Goal: Obtain resource: Download file/media

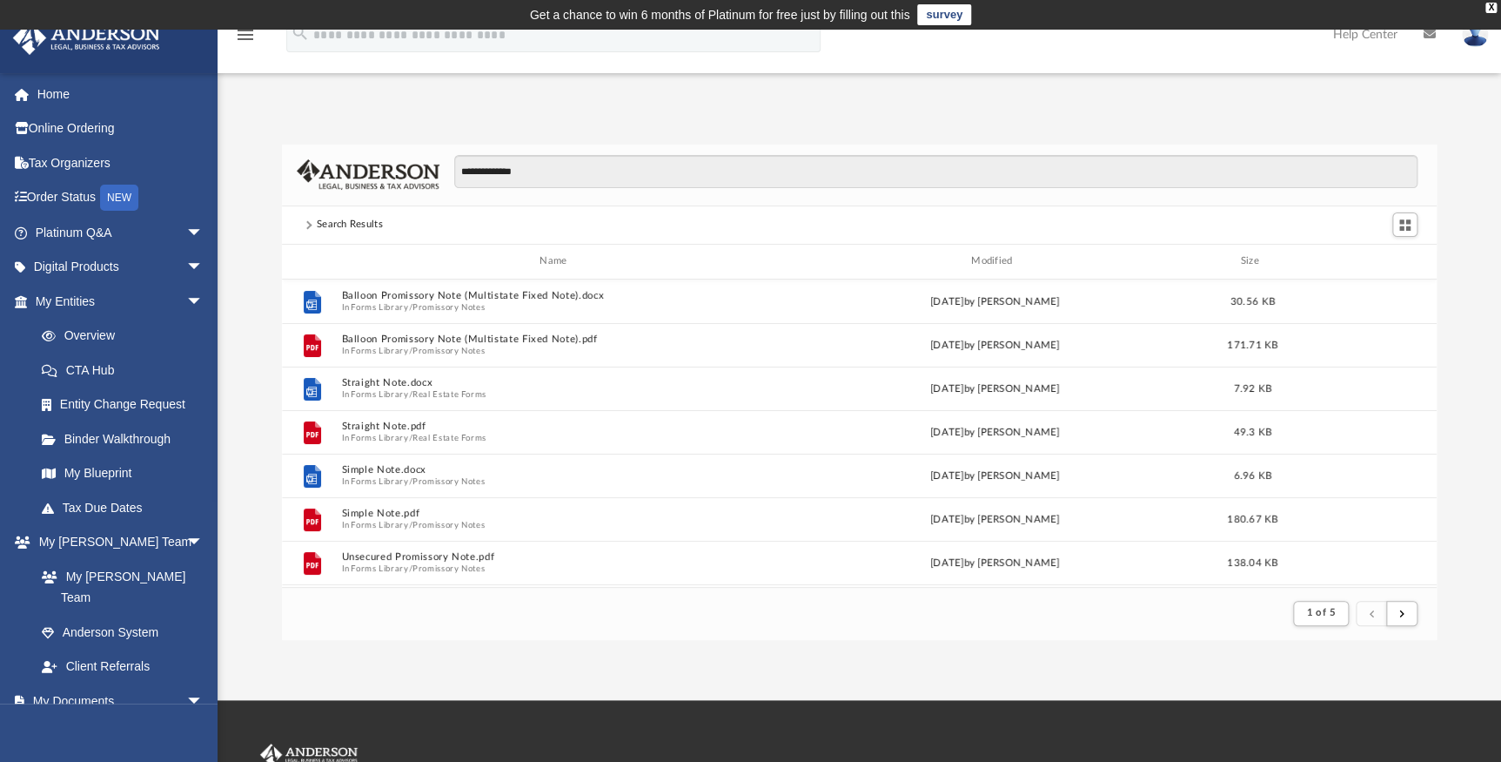
scroll to position [331, 1143]
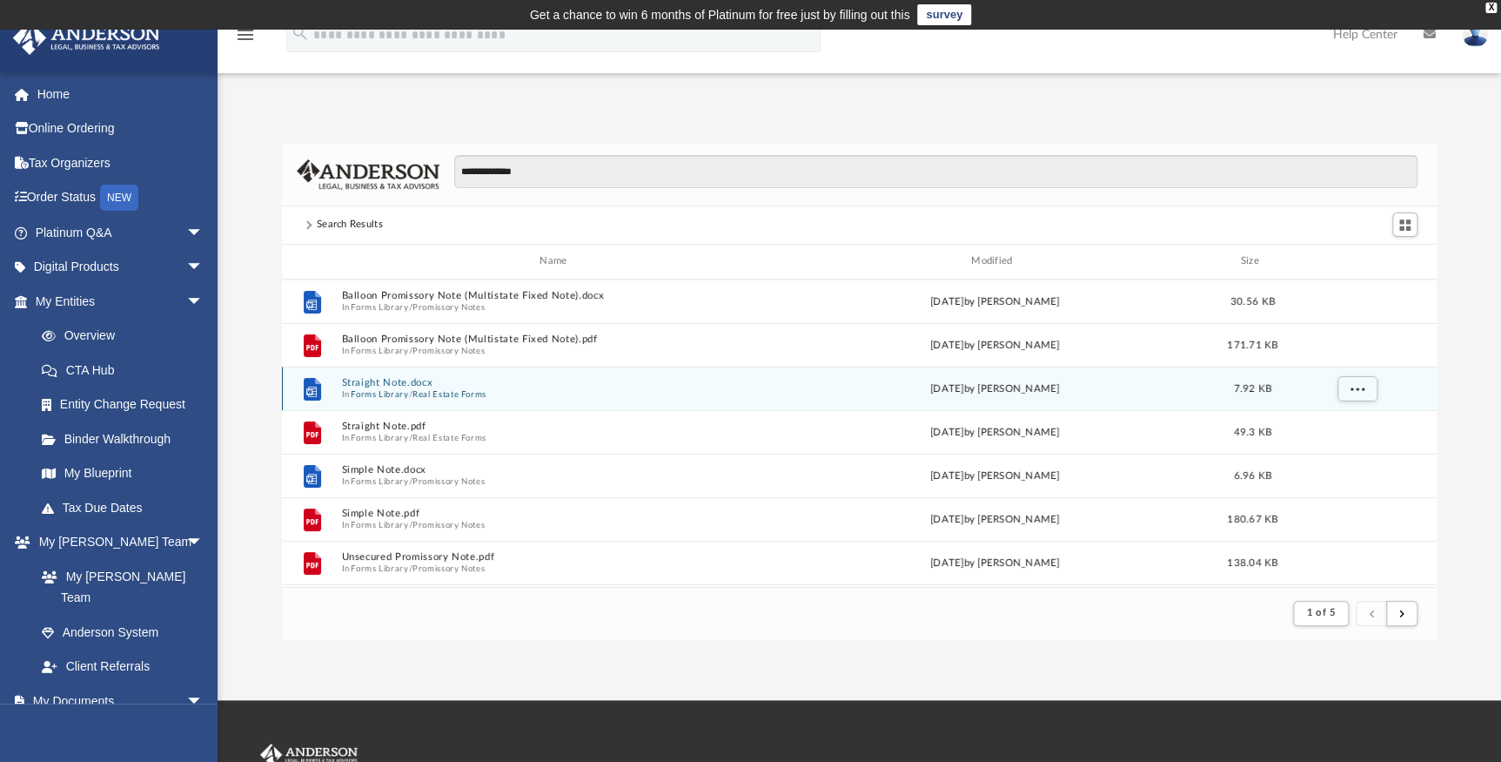
click at [496, 393] on span "In Forms Library / Real Estate Forms" at bounding box center [556, 393] width 431 height 11
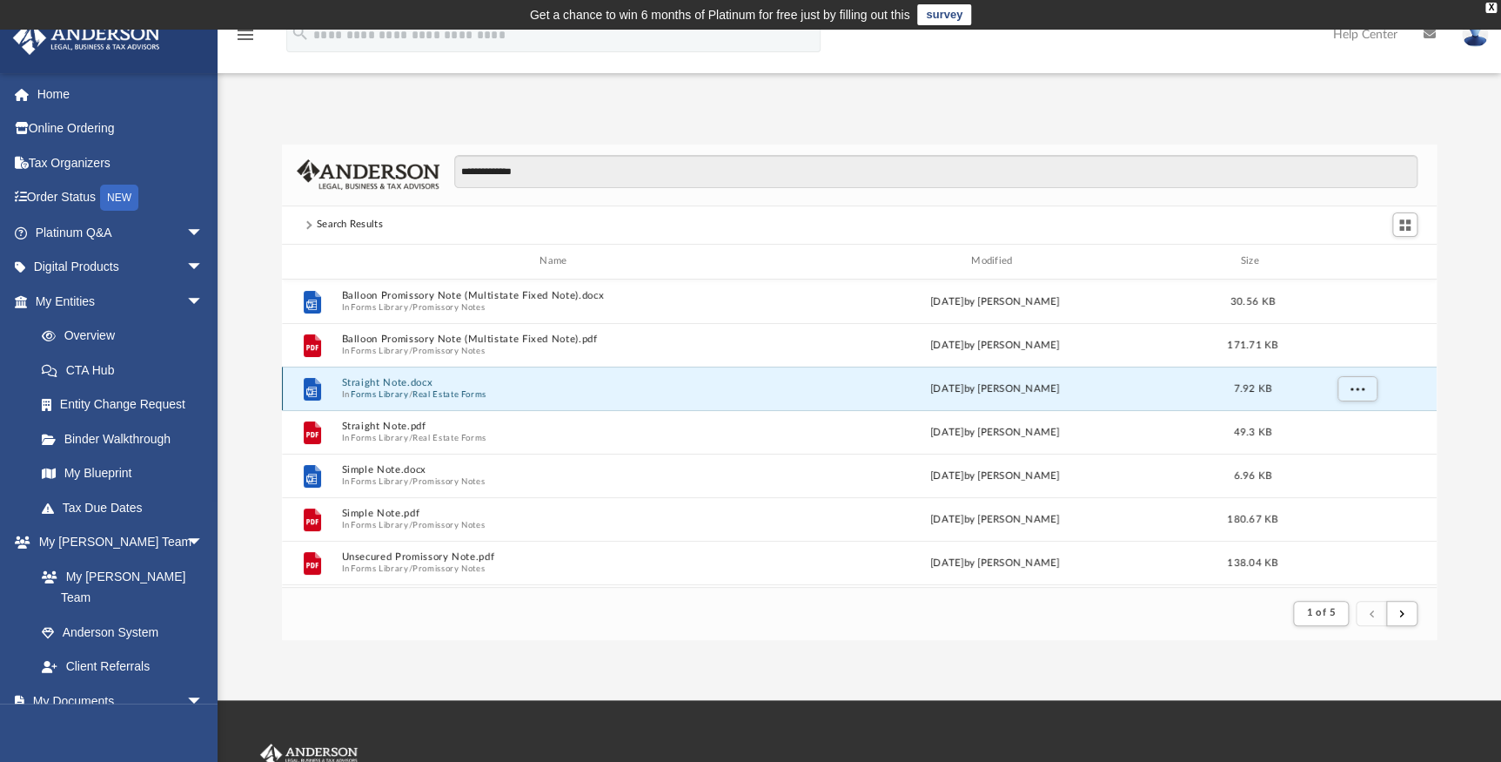
click at [496, 393] on span "In Forms Library / Real Estate Forms" at bounding box center [556, 393] width 431 height 11
click at [434, 386] on button "Straight Note.docx" at bounding box center [556, 382] width 431 height 11
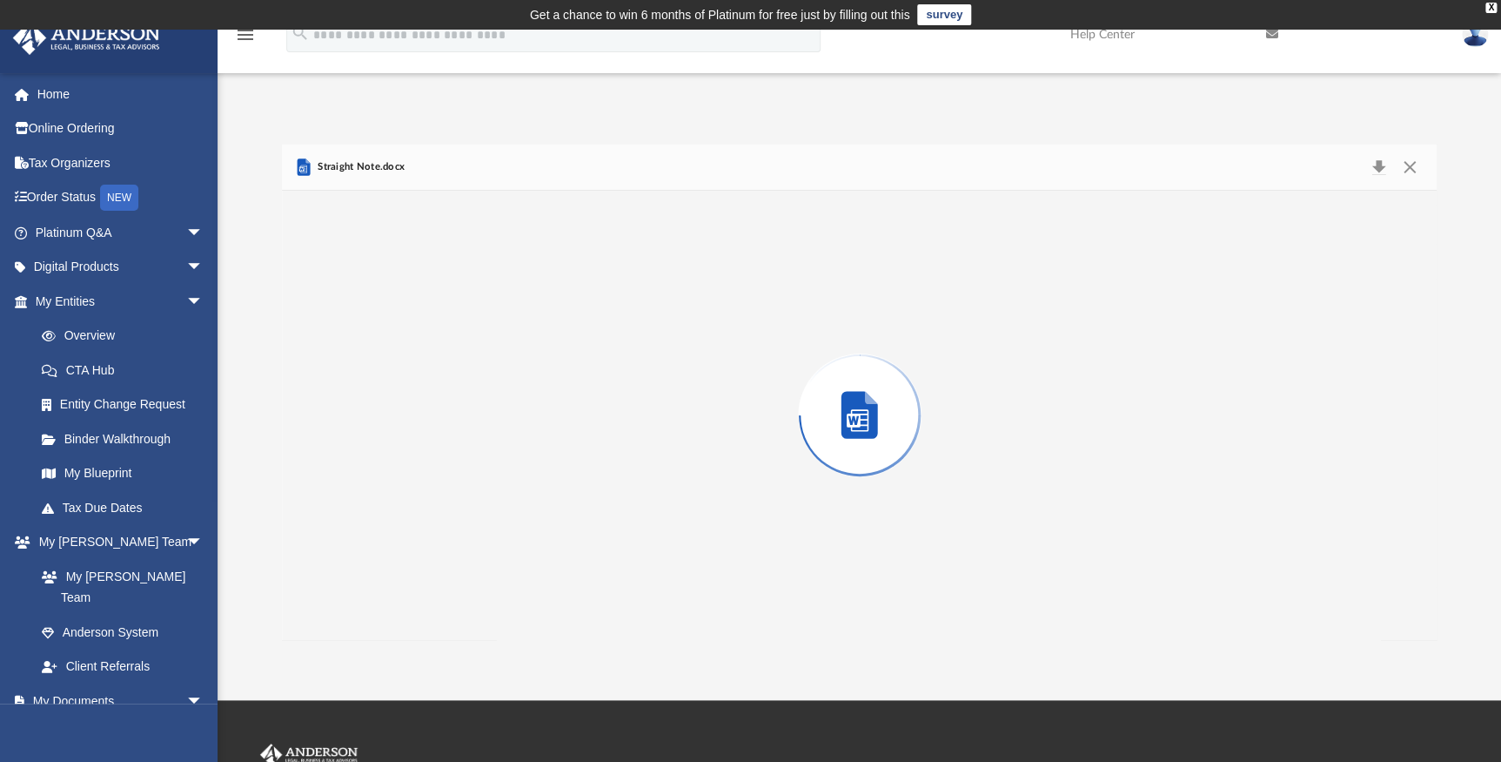
click at [434, 386] on div "Preview" at bounding box center [860, 415] width 1156 height 449
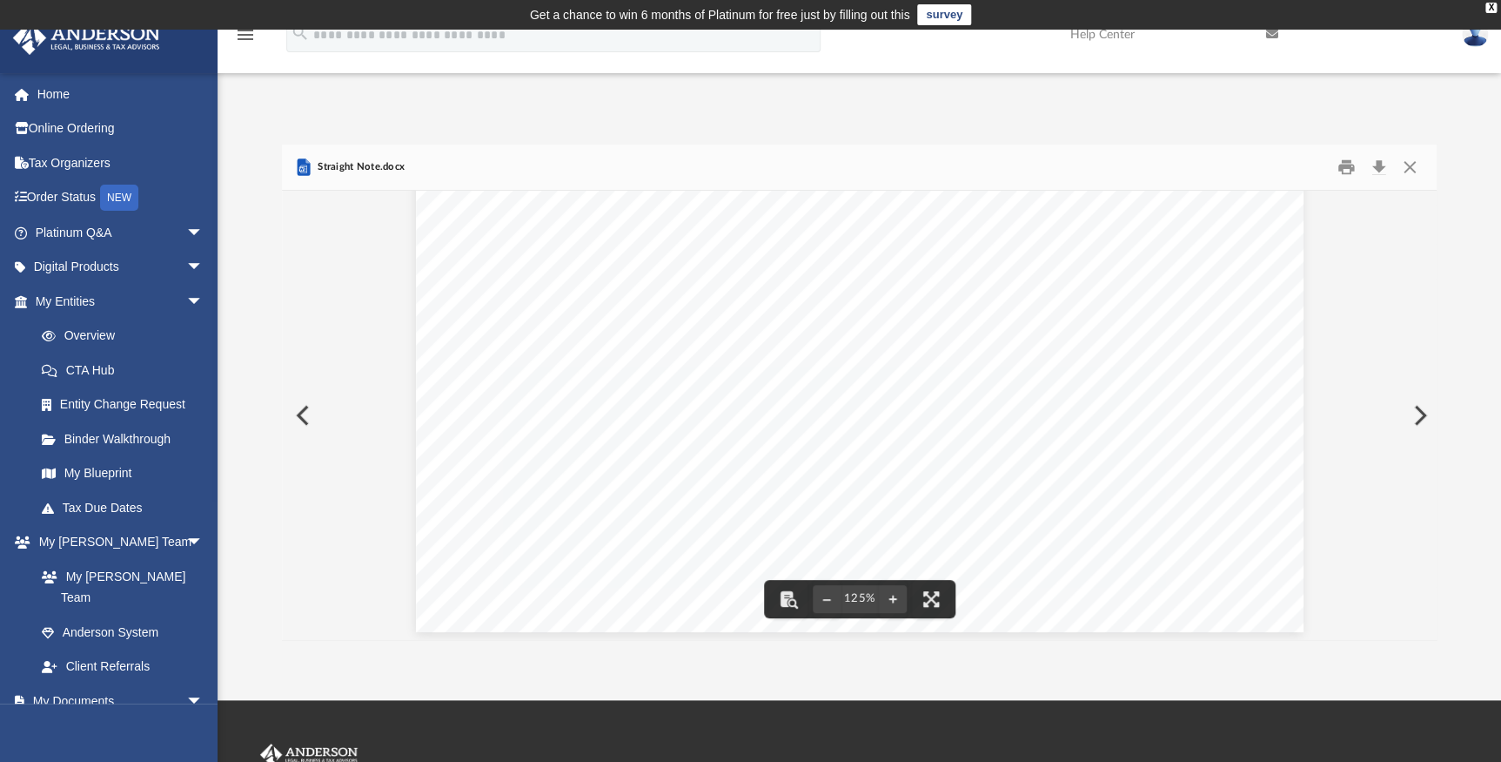
scroll to position [725, 0]
click at [1404, 167] on button "Close" at bounding box center [1409, 166] width 31 height 27
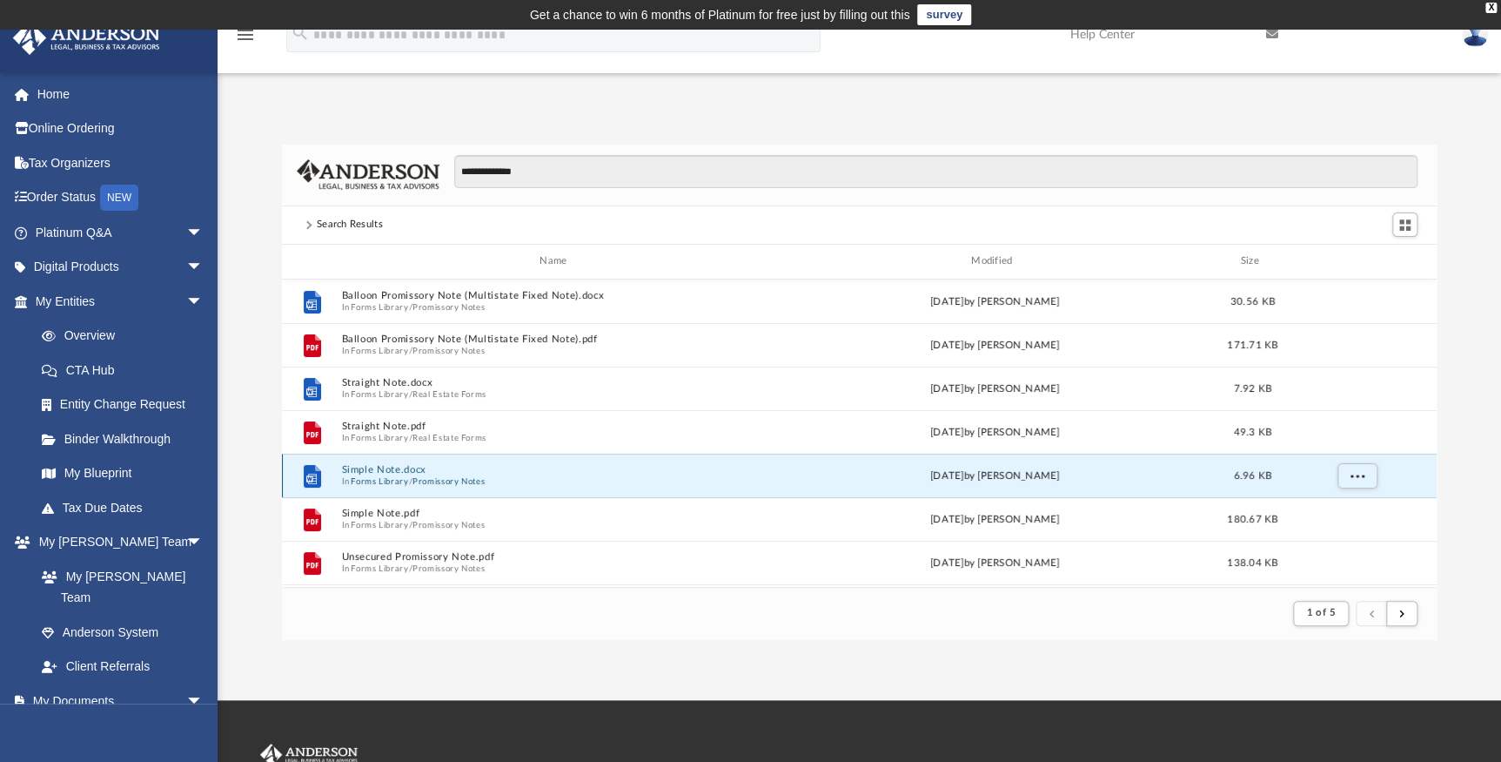
click at [446, 473] on button "Simple Note.docx" at bounding box center [556, 469] width 431 height 11
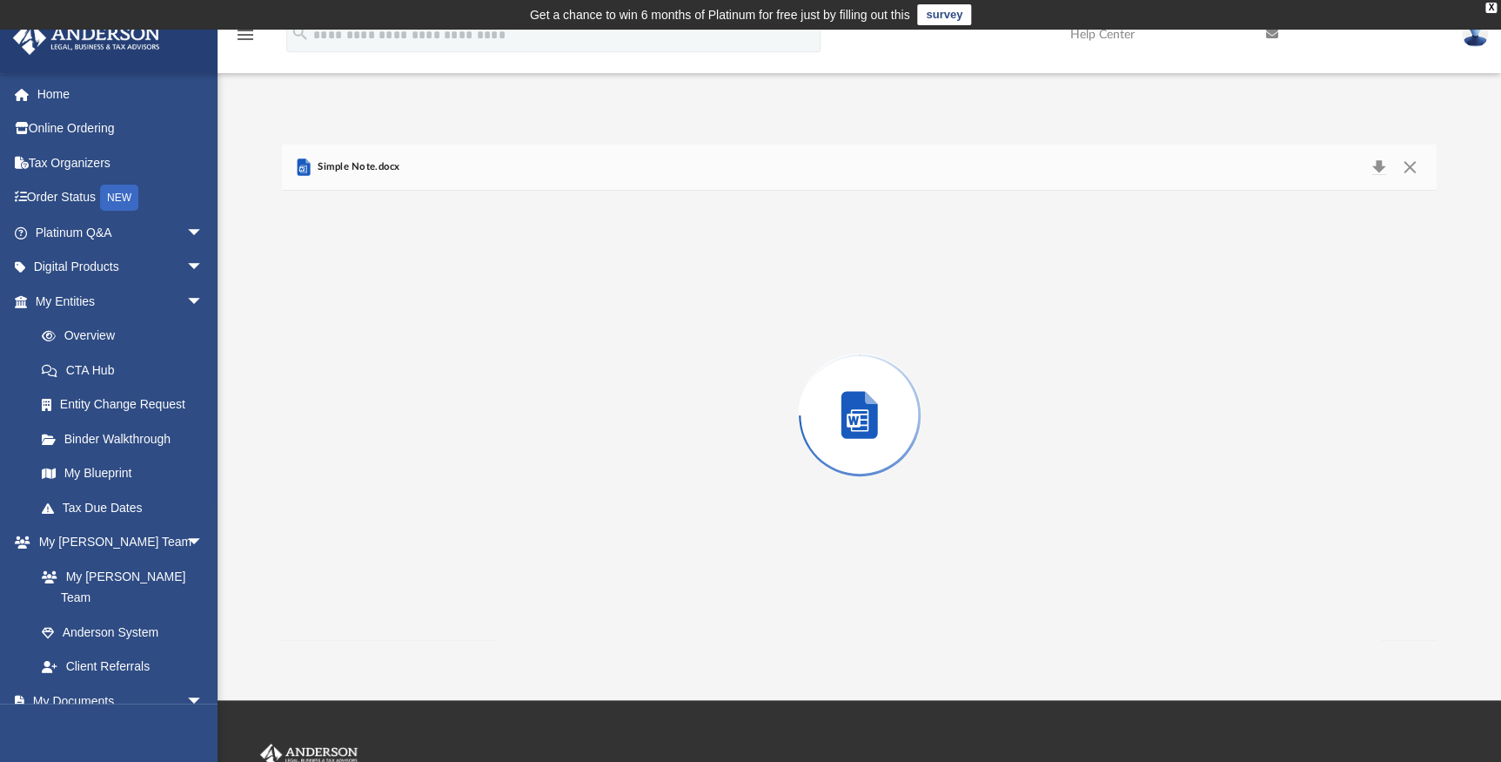
click at [446, 473] on div "Preview" at bounding box center [860, 415] width 1156 height 449
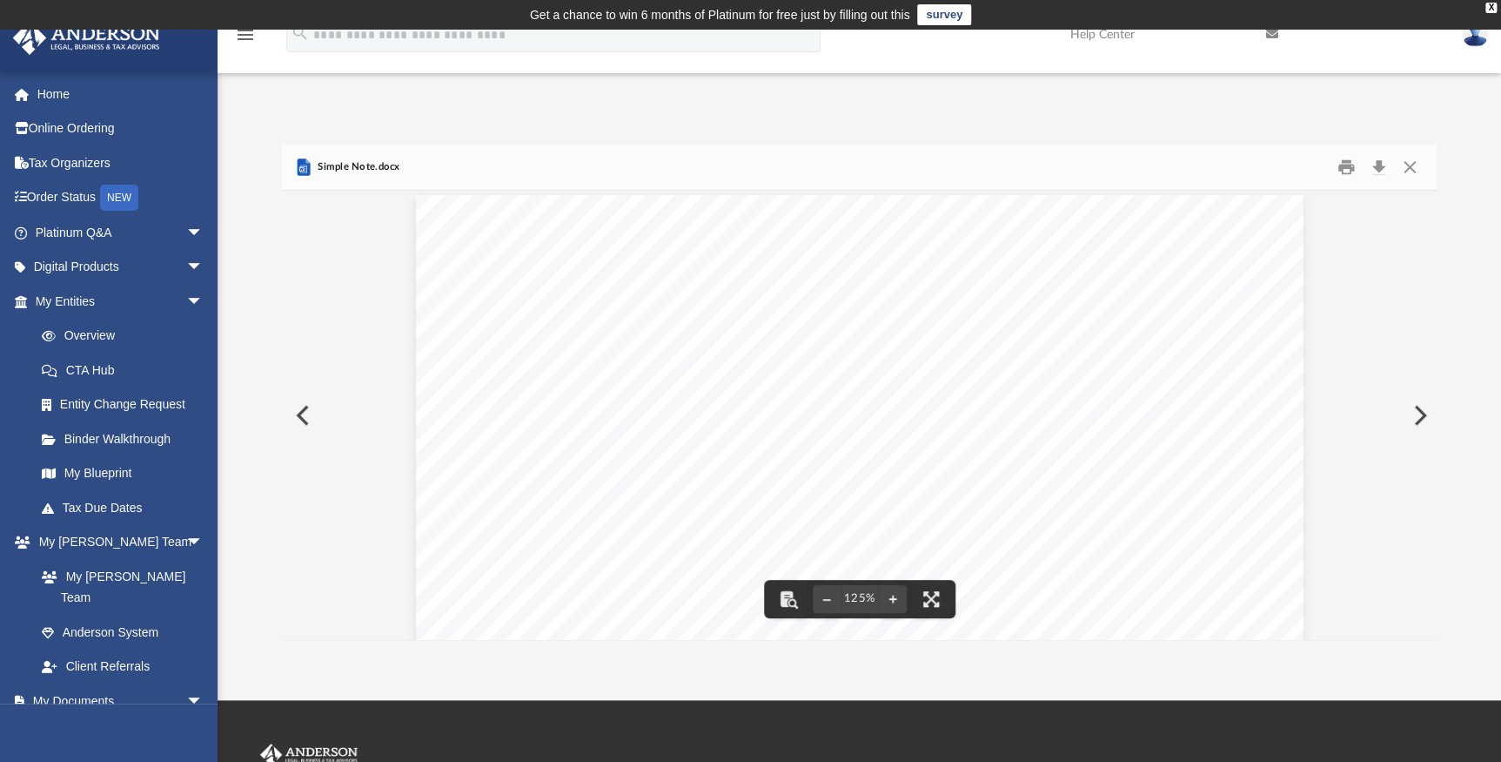
scroll to position [0, 0]
click at [1412, 168] on button "Close" at bounding box center [1409, 166] width 31 height 27
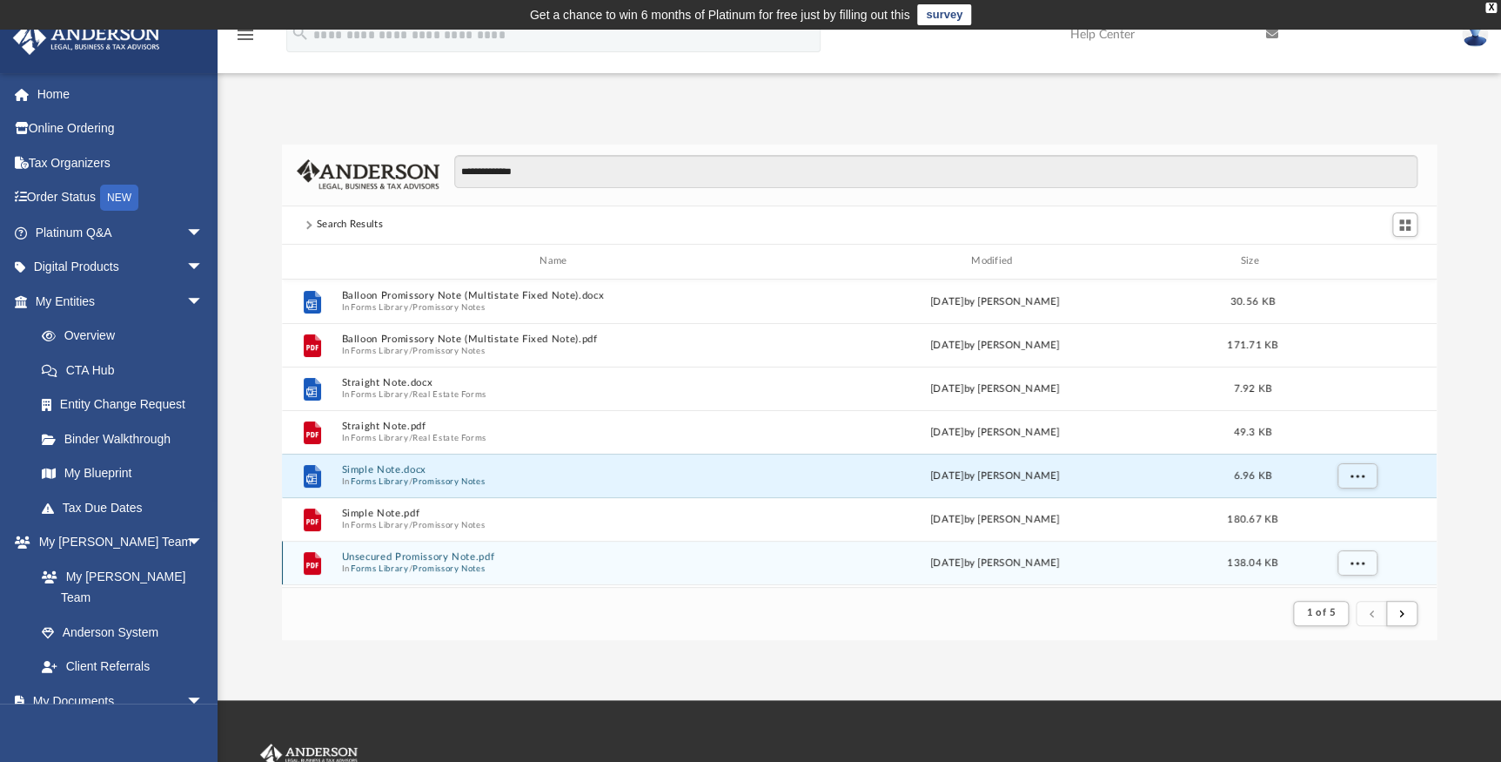
click at [435, 562] on button "Promissory Notes" at bounding box center [449, 567] width 72 height 11
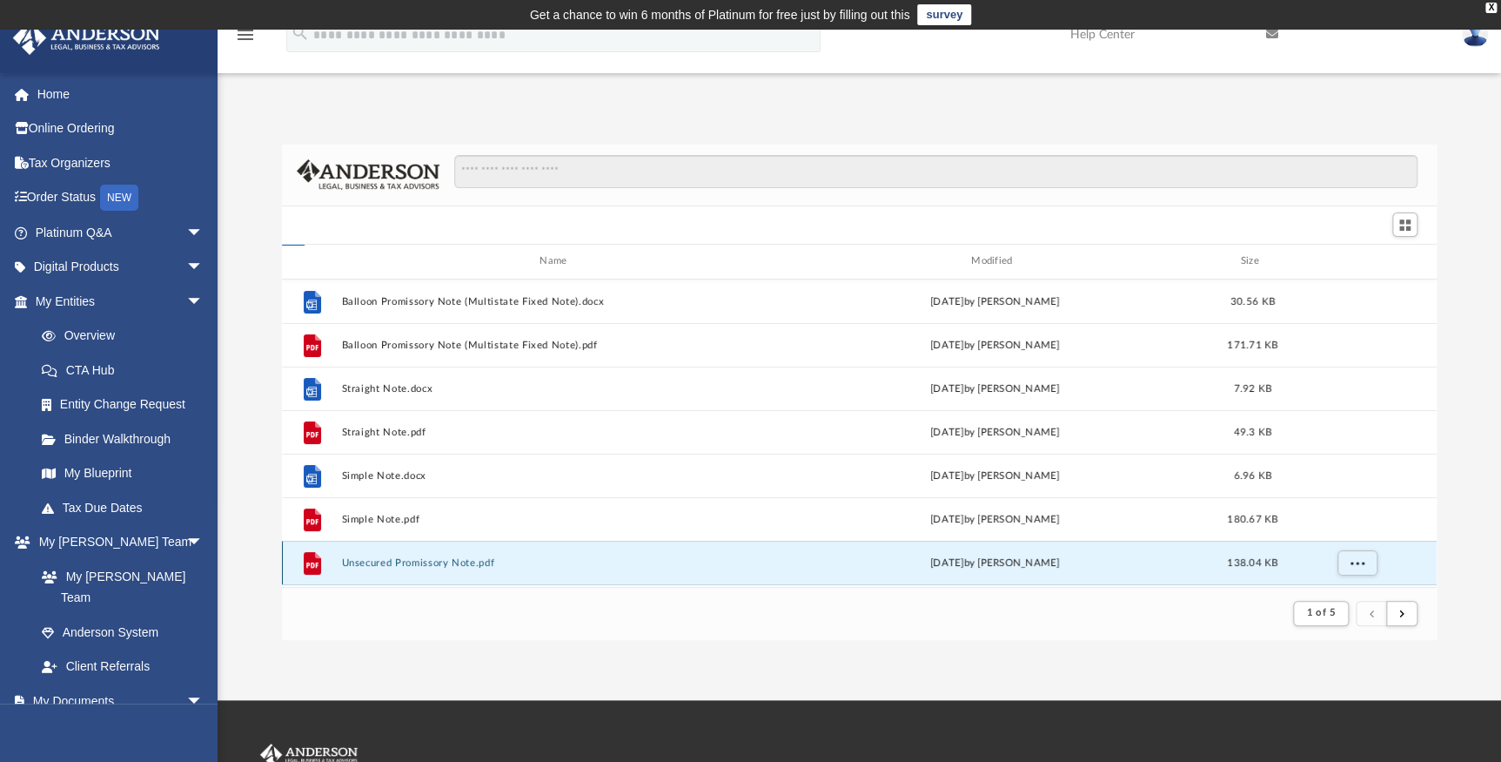
click at [435, 560] on button "Unsecured Promissory Note.pdf" at bounding box center [556, 561] width 431 height 11
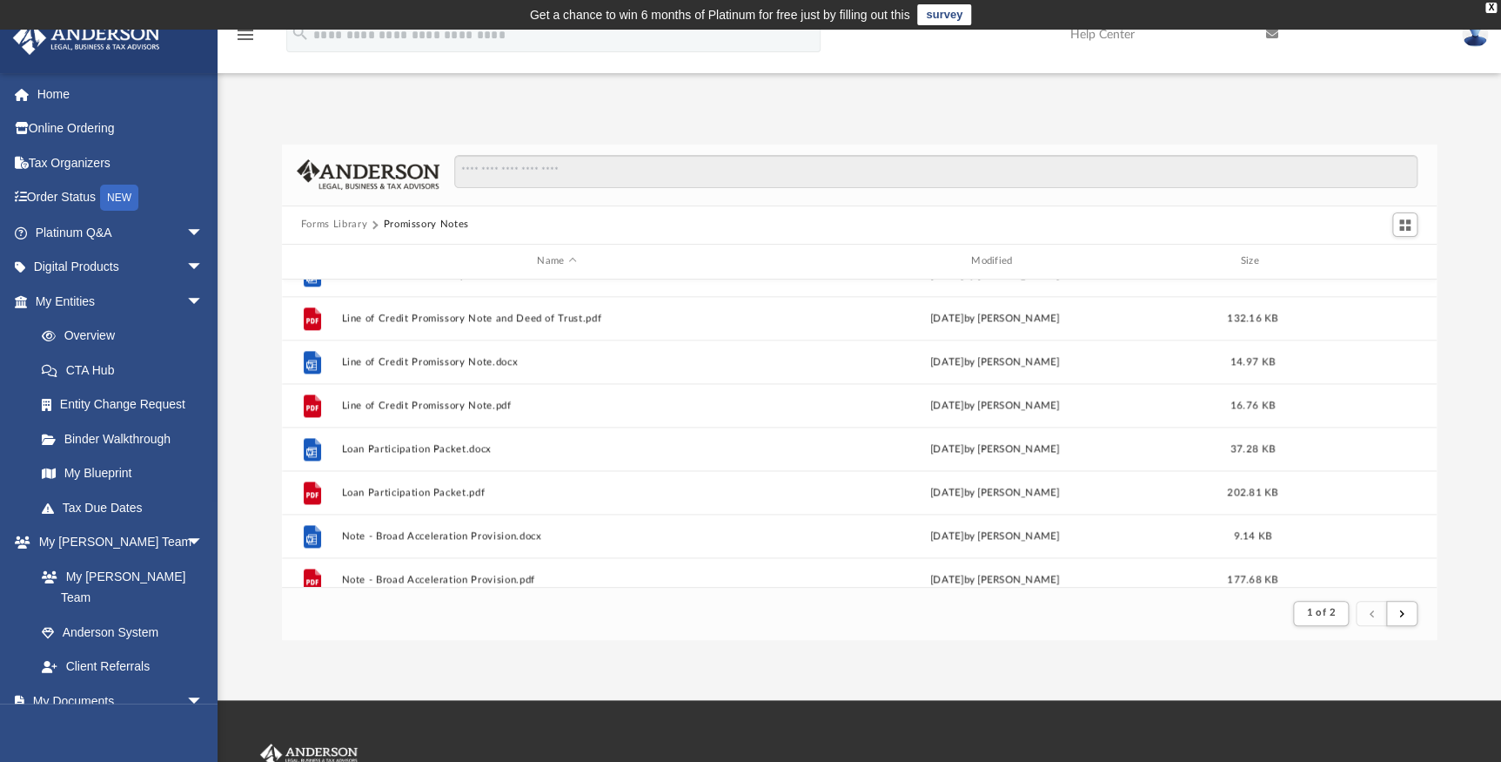
scroll to position [1186, 0]
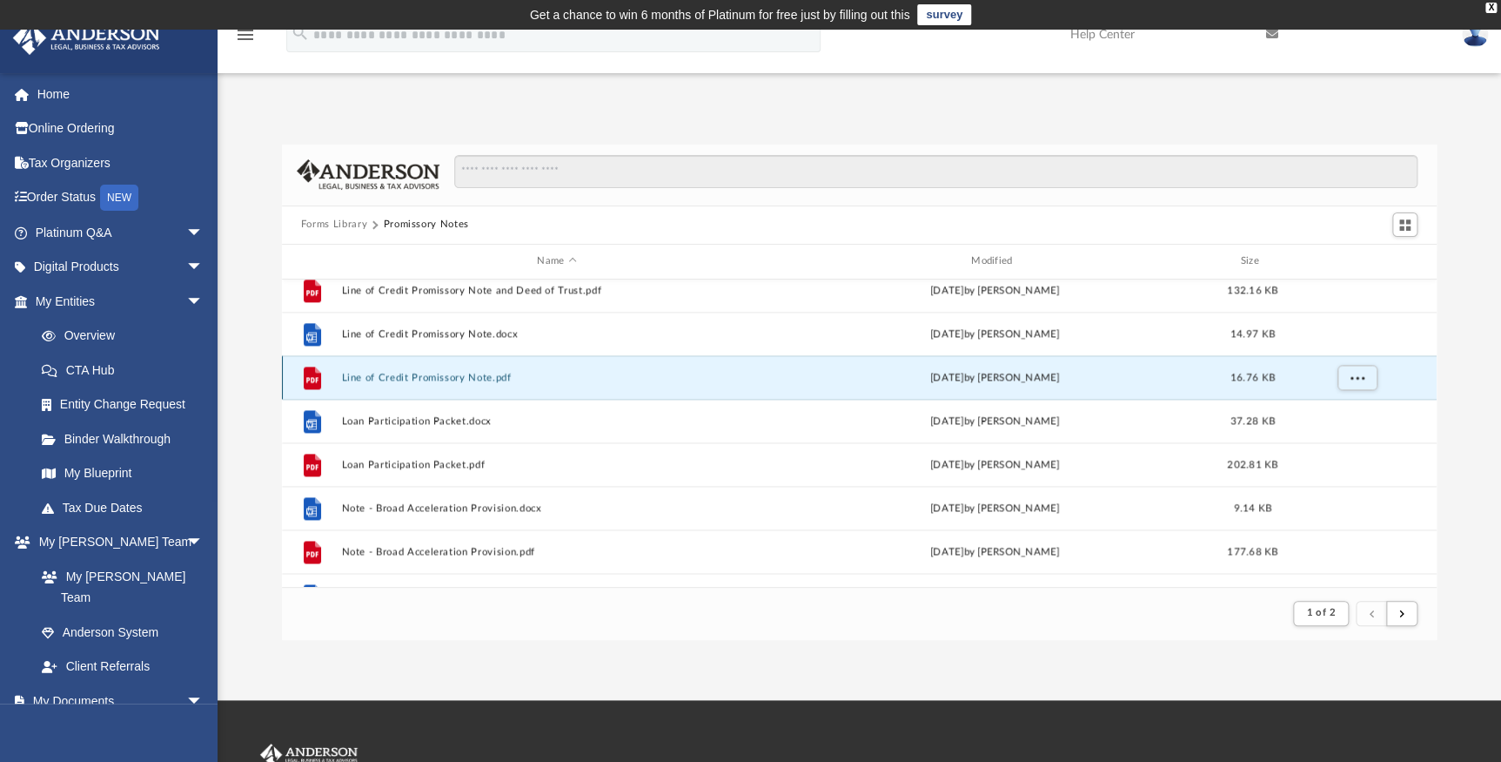
click at [514, 378] on button "Line of Credit Promissory Note.pdf" at bounding box center [556, 376] width 431 height 11
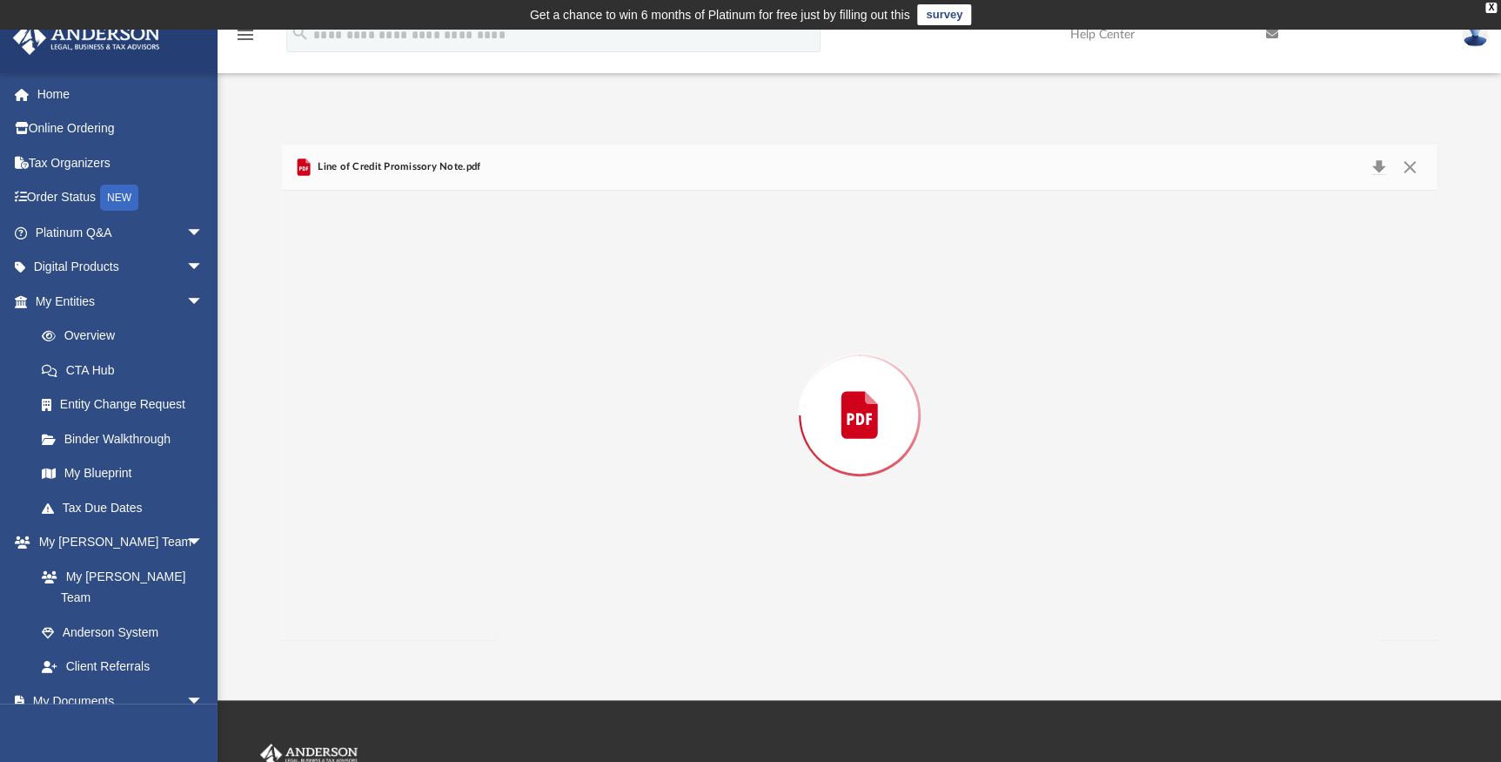
click at [514, 378] on div "Preview" at bounding box center [860, 415] width 1156 height 449
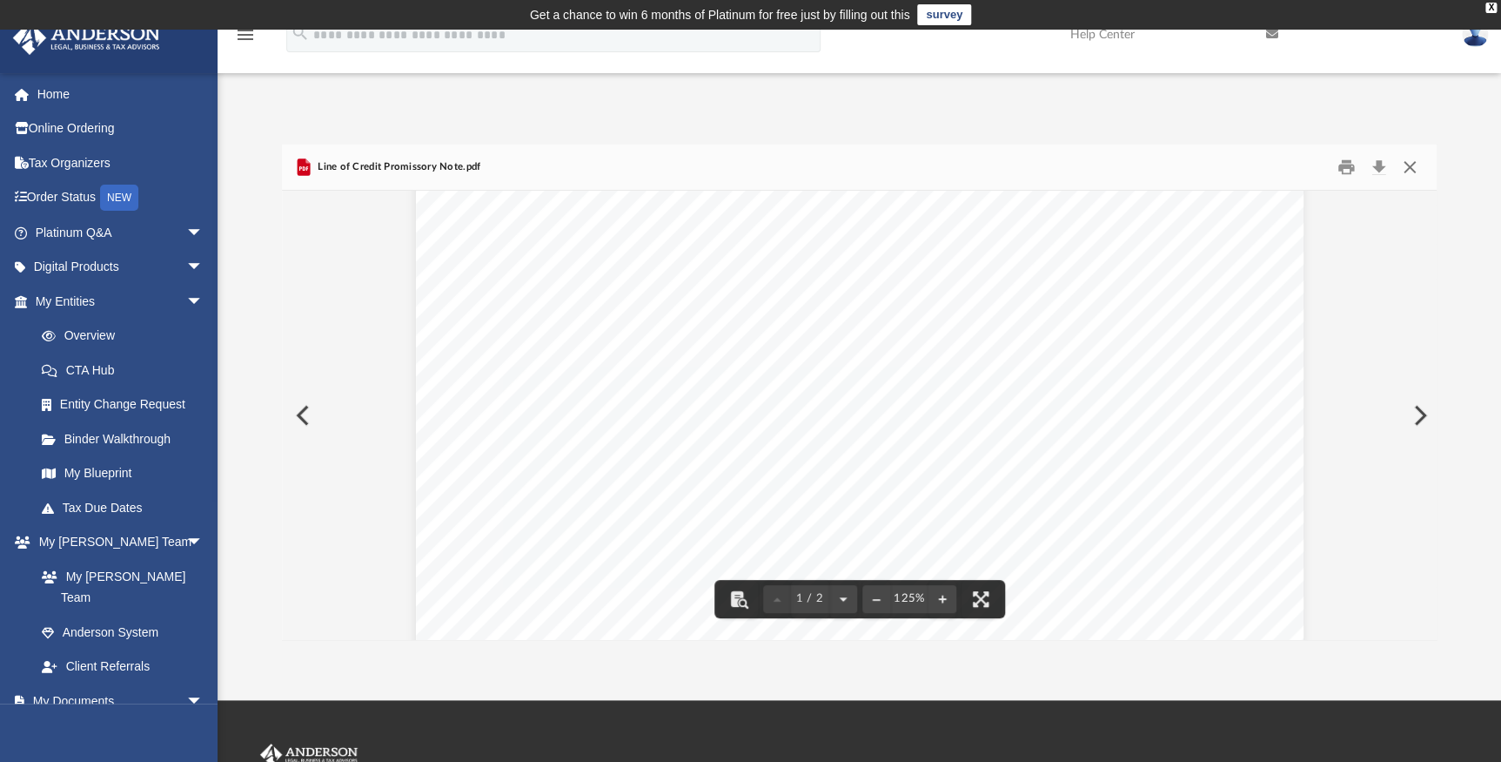
click at [1410, 169] on button "Close" at bounding box center [1409, 166] width 31 height 27
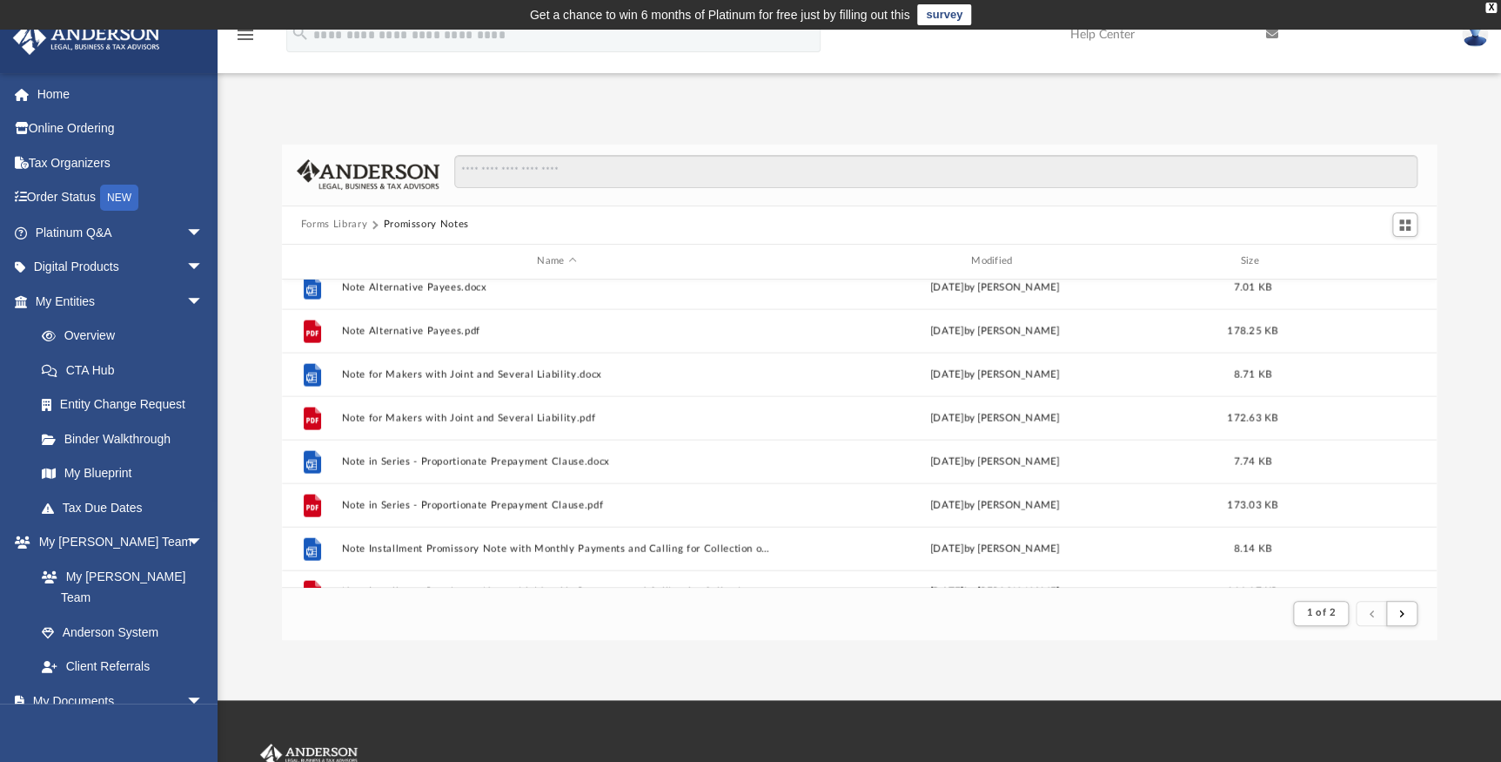
scroll to position [1869, 0]
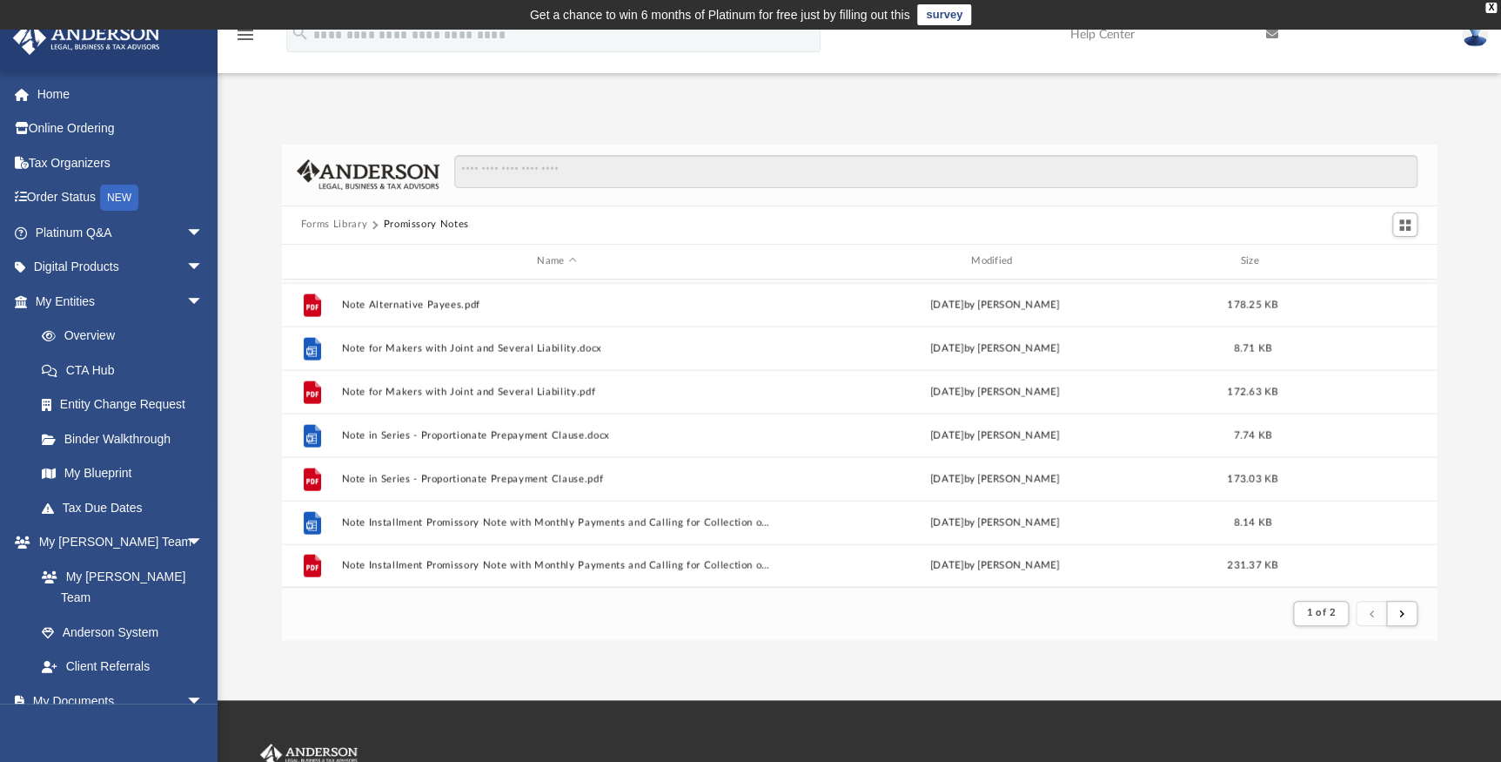
click at [1372, 613] on span "submit" at bounding box center [1371, 612] width 5 height 10
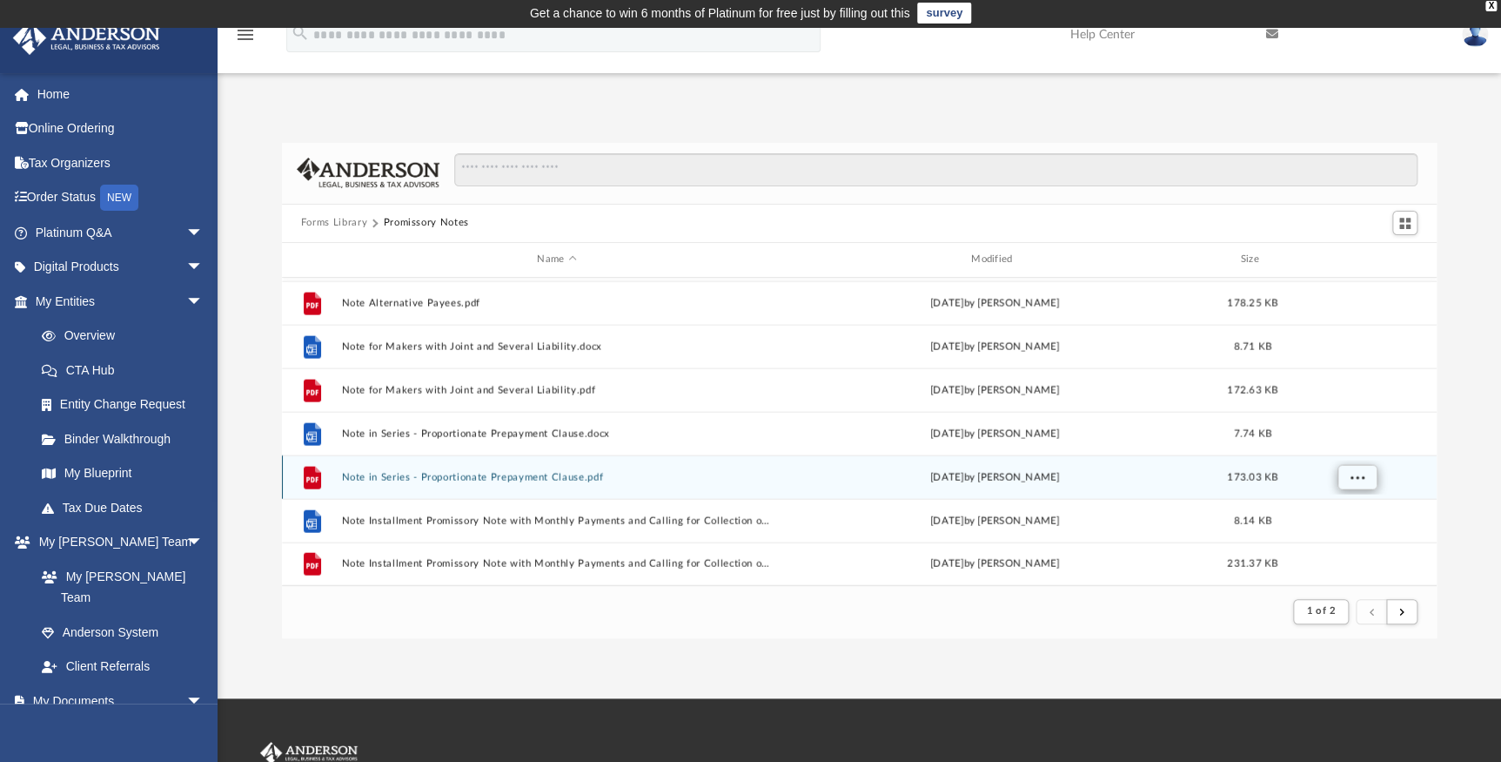
scroll to position [0, 0]
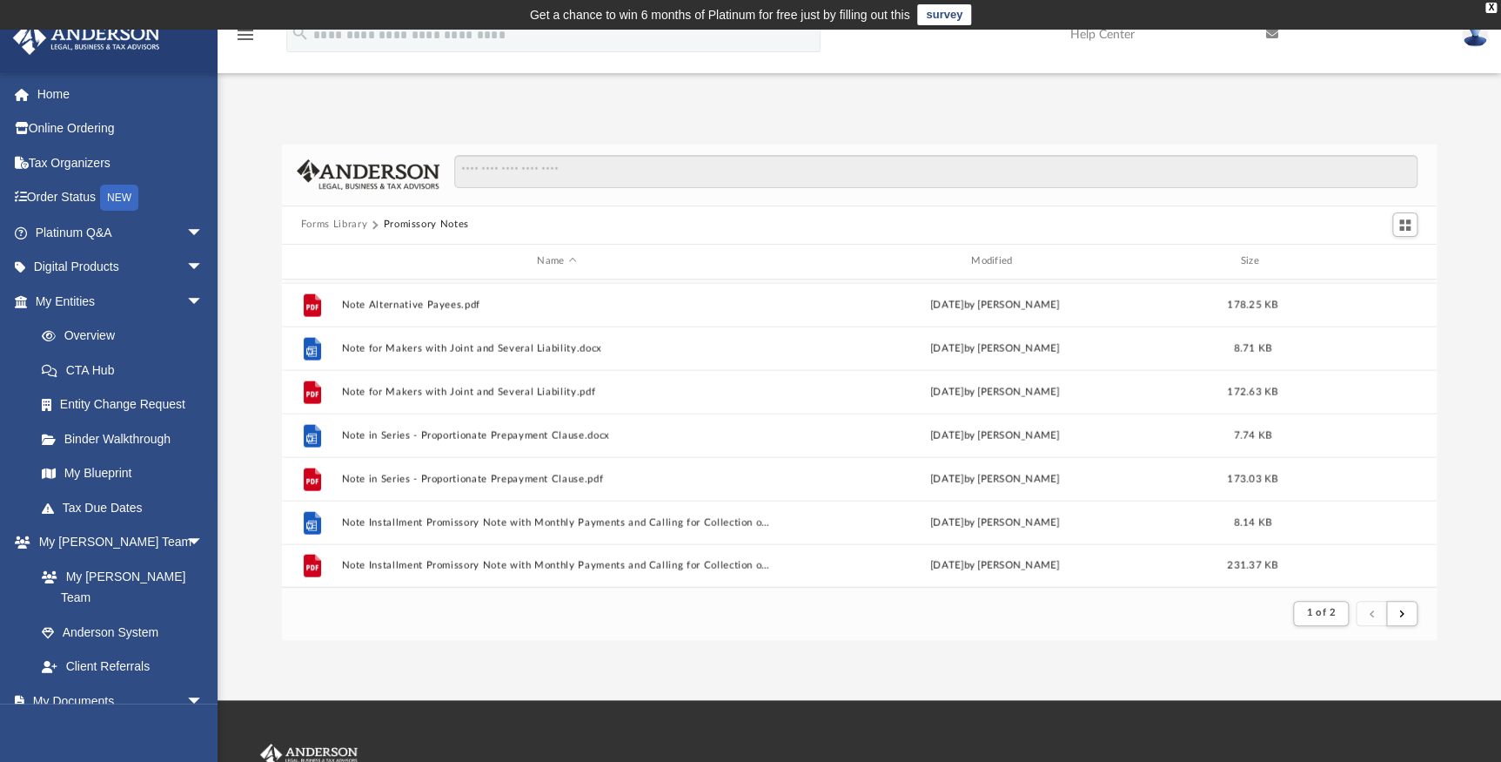
click at [1368, 615] on button "submit" at bounding box center [1371, 613] width 31 height 25
click at [1310, 615] on span "1 of 2" at bounding box center [1320, 612] width 29 height 10
click at [1337, 643] on li "1" at bounding box center [1336, 648] width 6 height 18
click at [1333, 646] on li "1" at bounding box center [1336, 648] width 6 height 18
click at [1334, 650] on li "1" at bounding box center [1336, 648] width 6 height 18
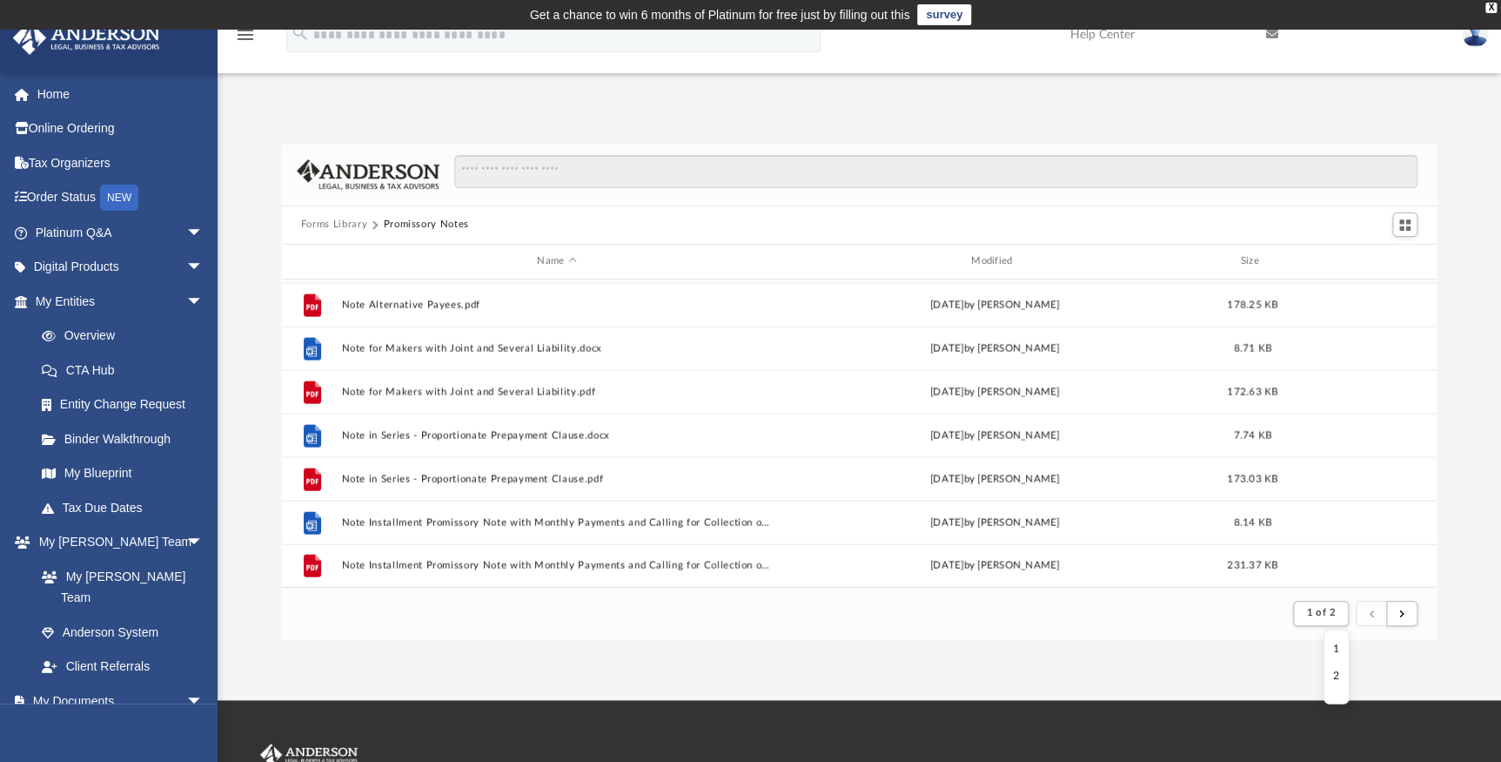
click at [1360, 610] on button "submit" at bounding box center [1371, 613] width 31 height 25
click at [1366, 611] on button "submit" at bounding box center [1371, 613] width 31 height 25
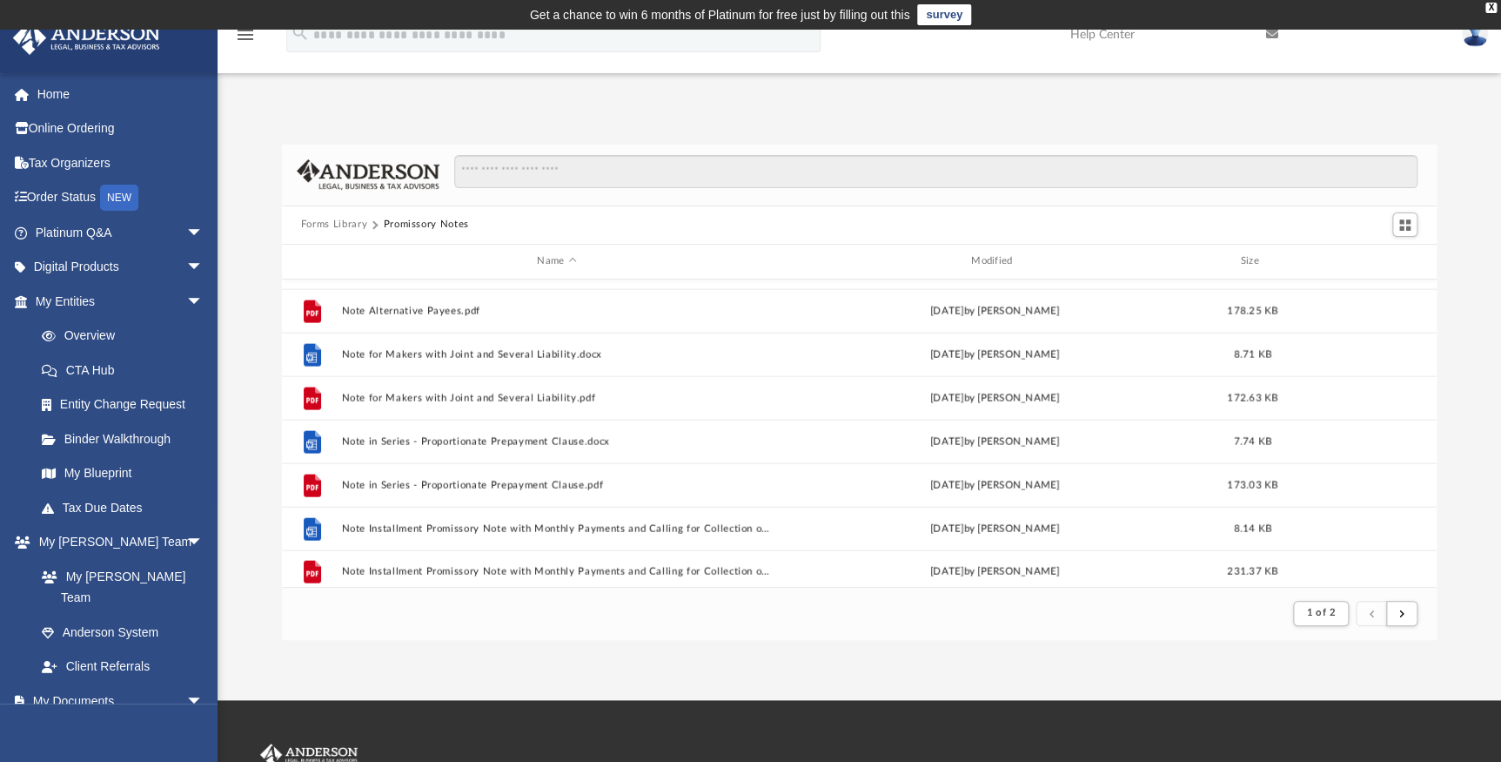
scroll to position [1869, 0]
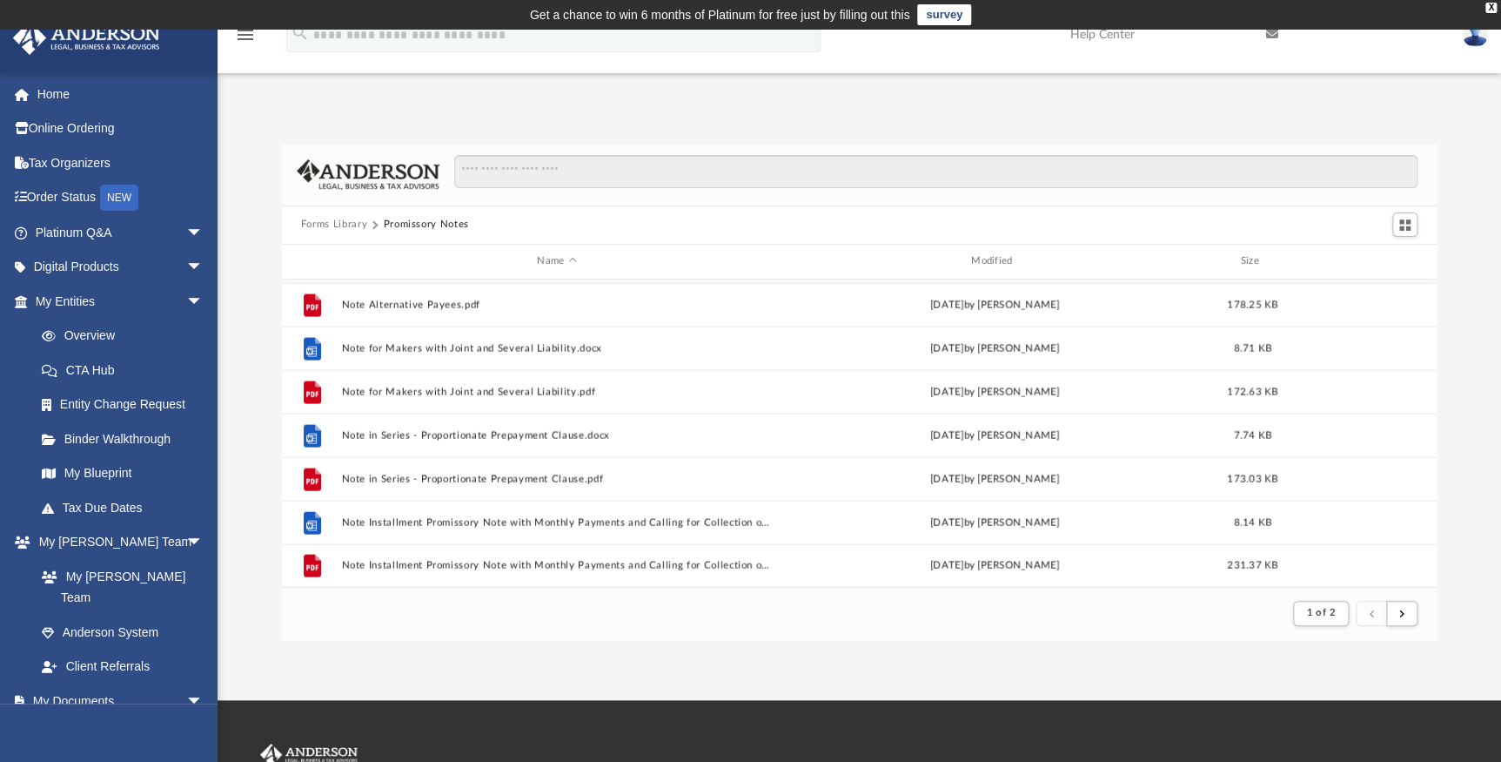
click at [1363, 611] on button "submit" at bounding box center [1371, 613] width 31 height 25
click at [1394, 611] on button "submit" at bounding box center [1401, 613] width 31 height 25
click at [1402, 617] on span "submit" at bounding box center [1401, 612] width 5 height 10
click at [1372, 617] on span "submit" at bounding box center [1371, 612] width 5 height 10
click at [419, 223] on button "Promissory Notes" at bounding box center [425, 225] width 85 height 16
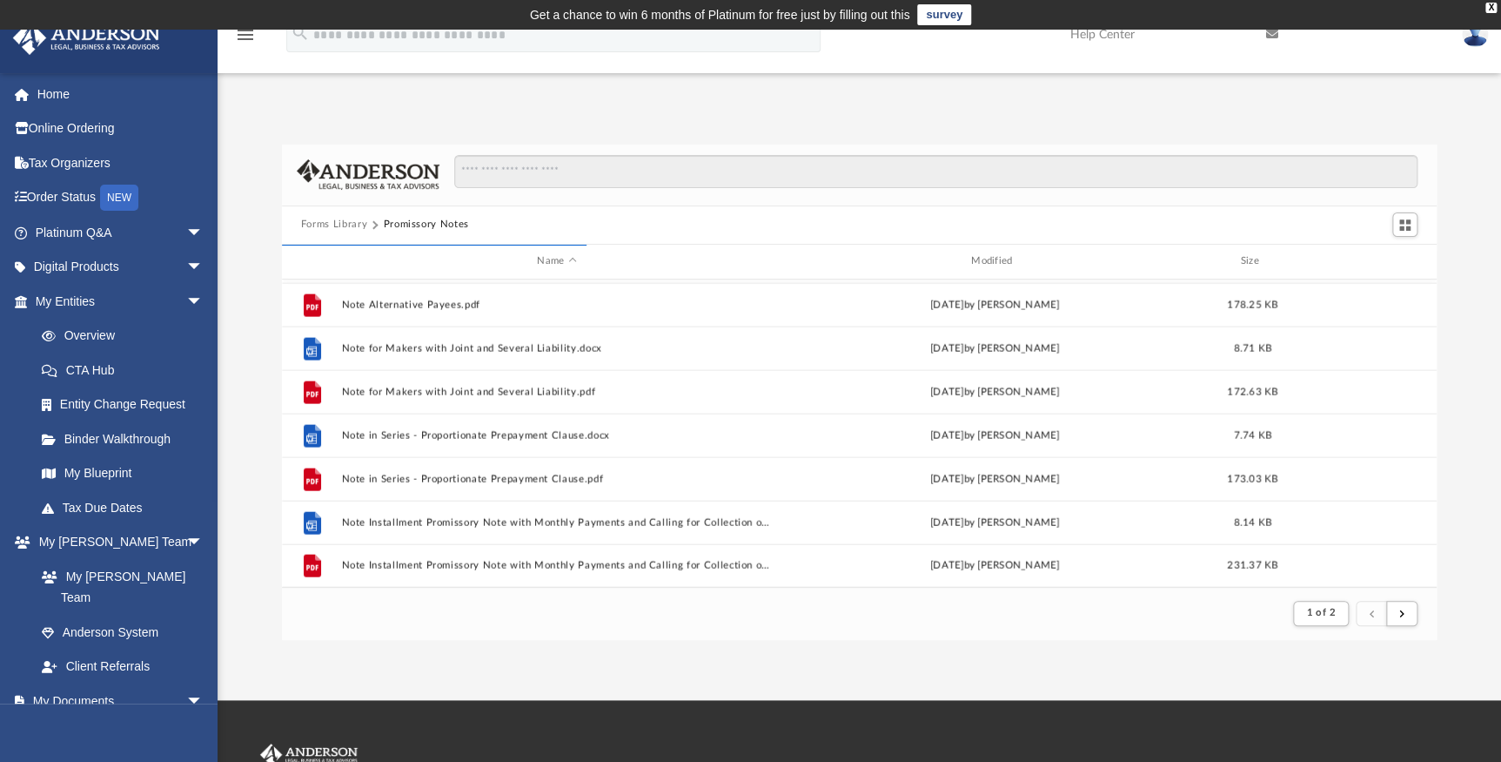
scroll to position [1262, 0]
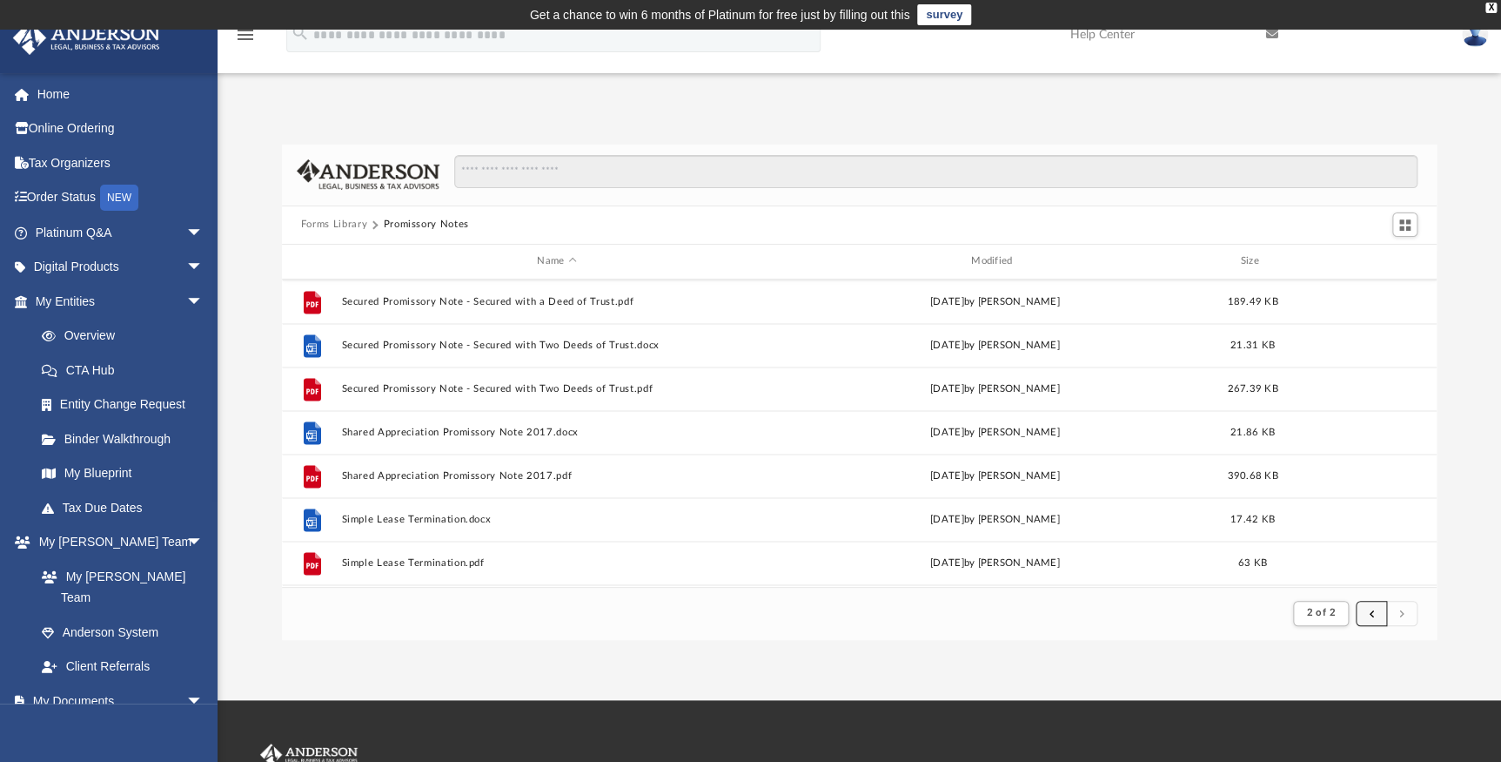
click at [1368, 612] on button "submit" at bounding box center [1371, 613] width 31 height 25
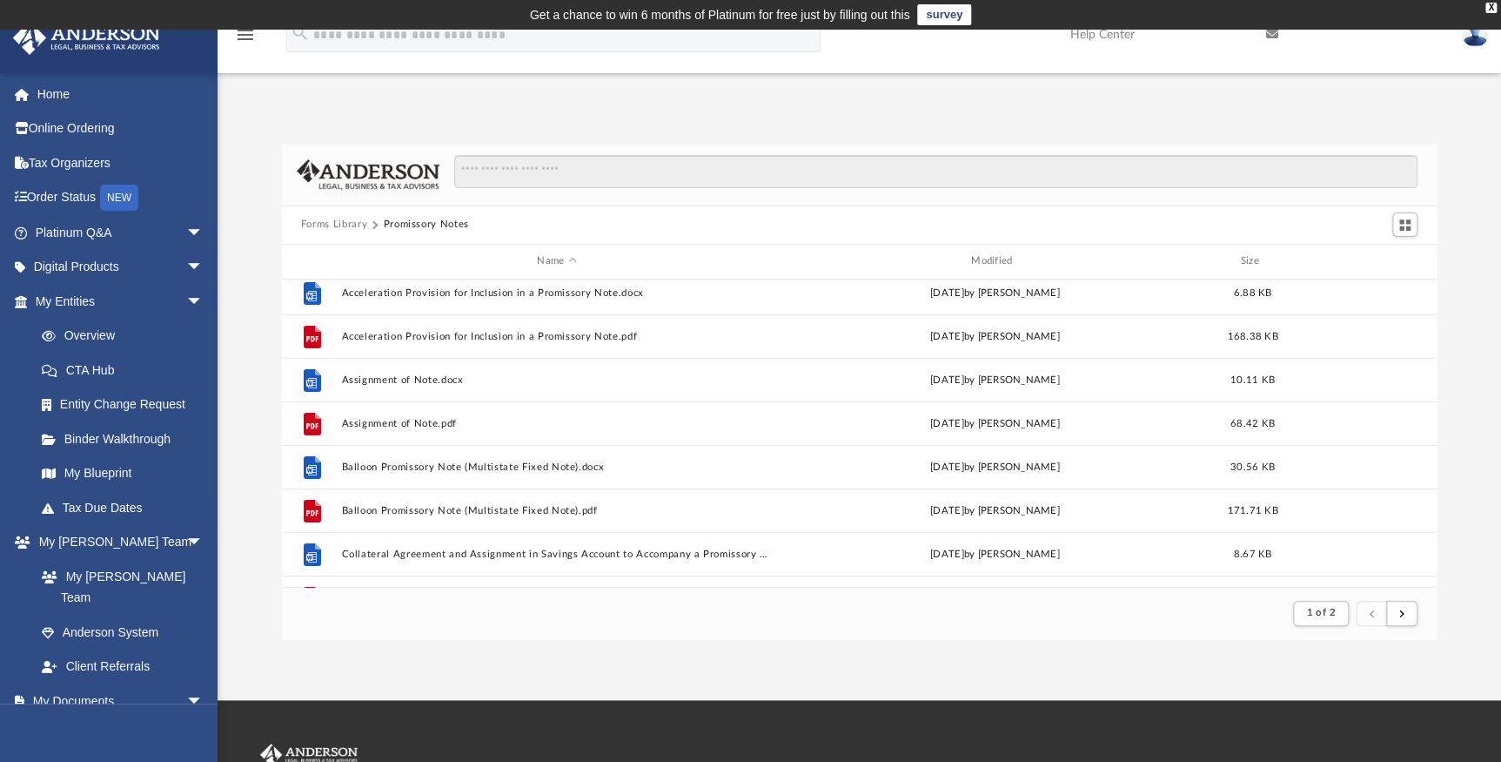
scroll to position [0, 0]
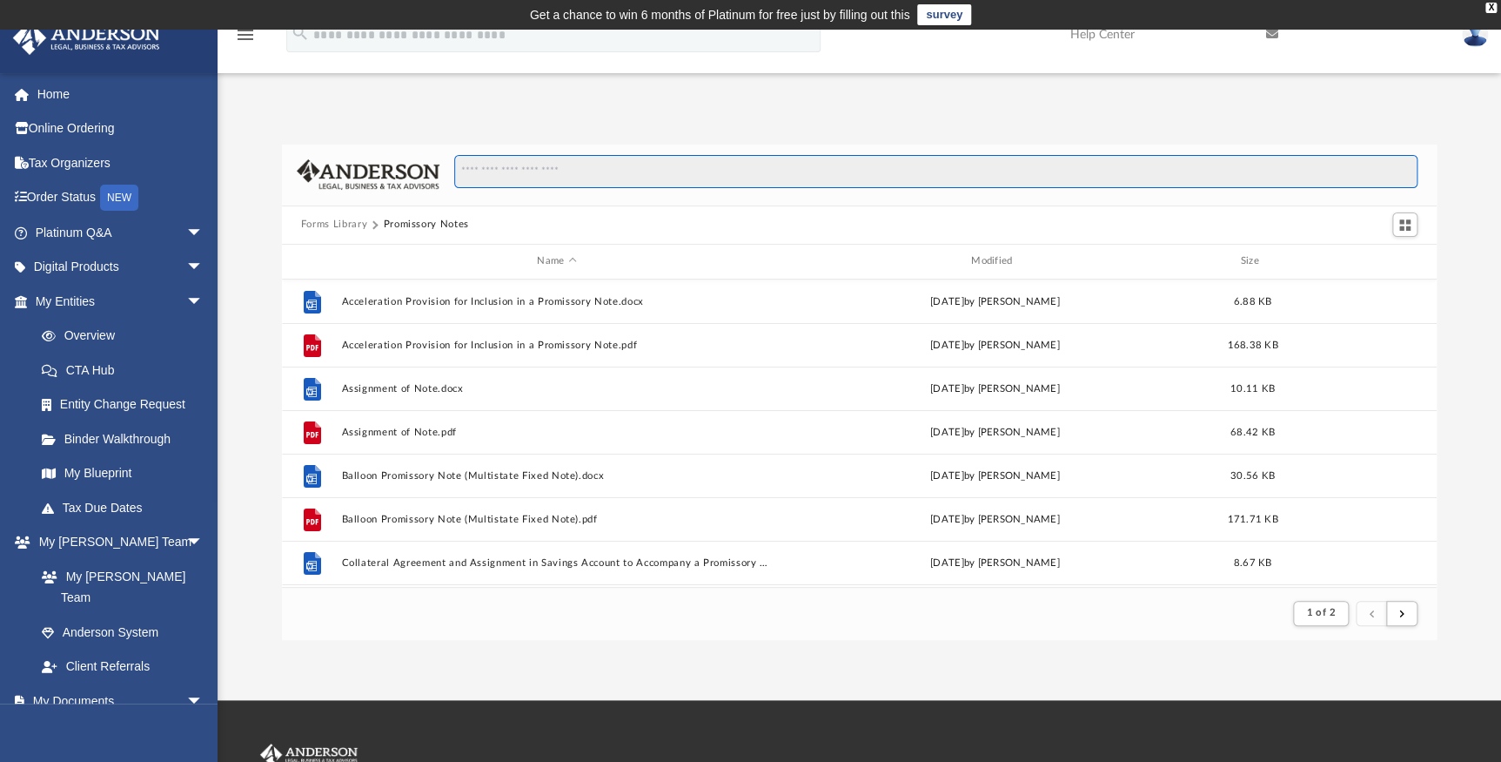
click at [541, 174] on input "**********" at bounding box center [935, 171] width 963 height 33
click at [346, 224] on button "Forms Library" at bounding box center [334, 225] width 66 height 16
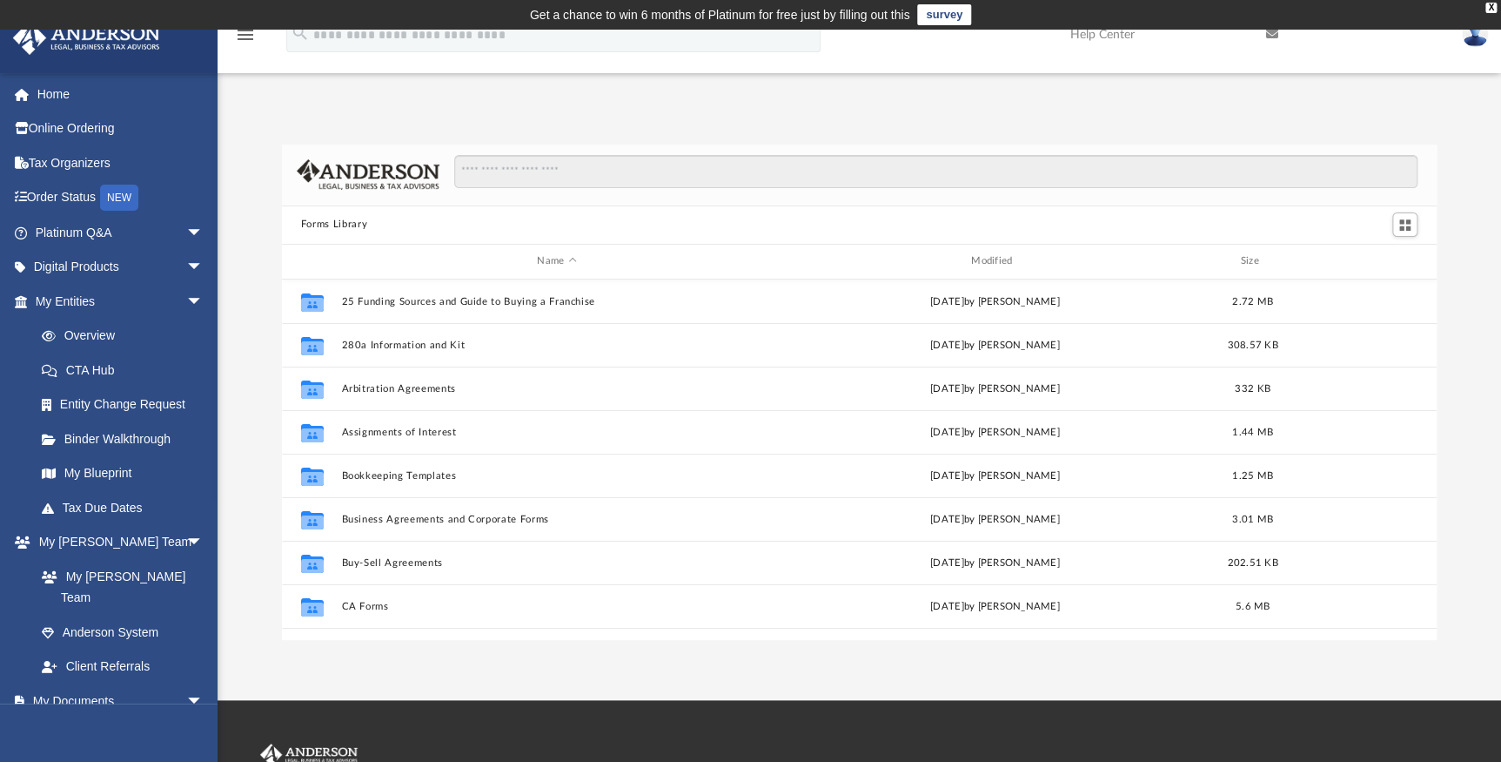
scroll to position [383, 1143]
click at [515, 171] on input "**********" at bounding box center [935, 171] width 963 height 33
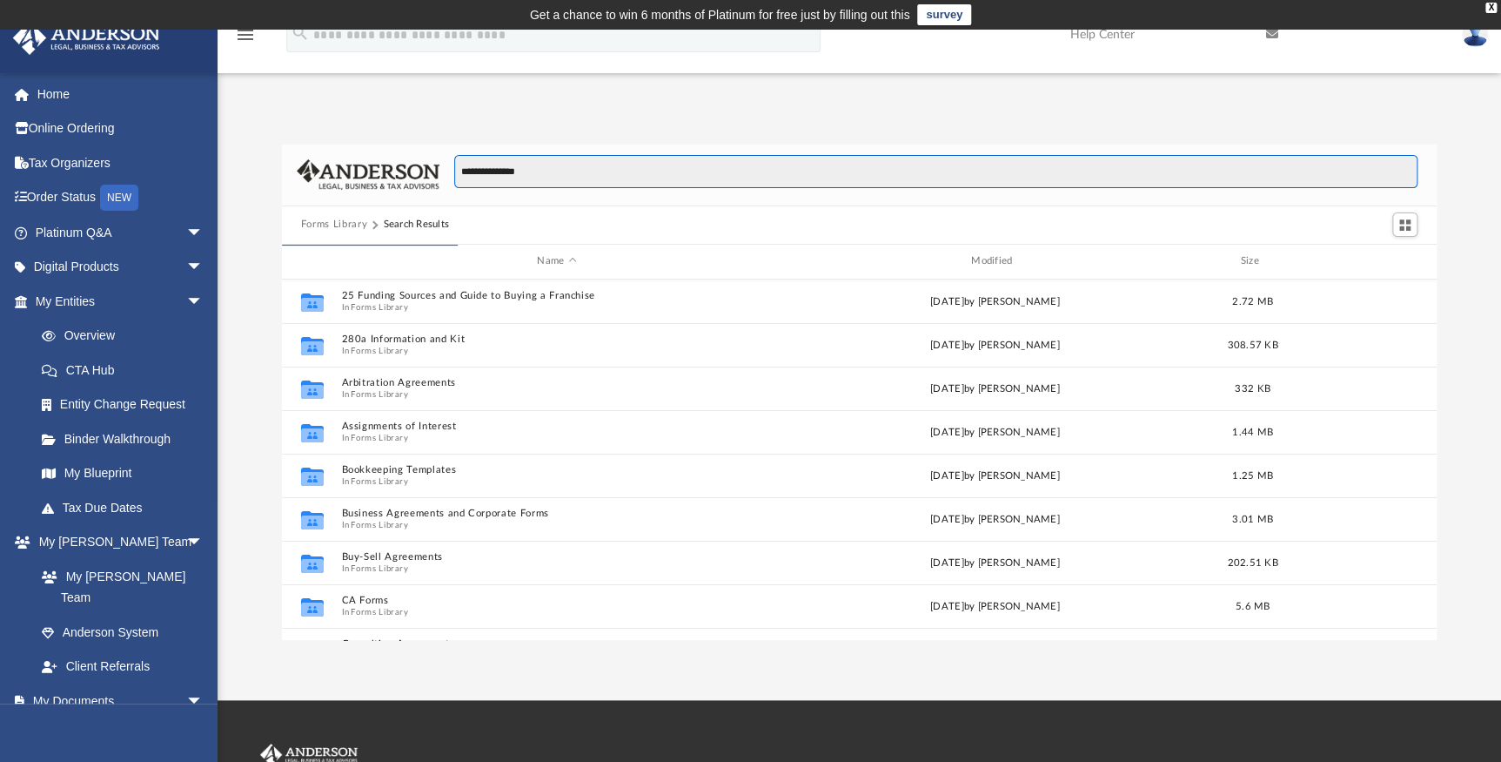
type input "**********"
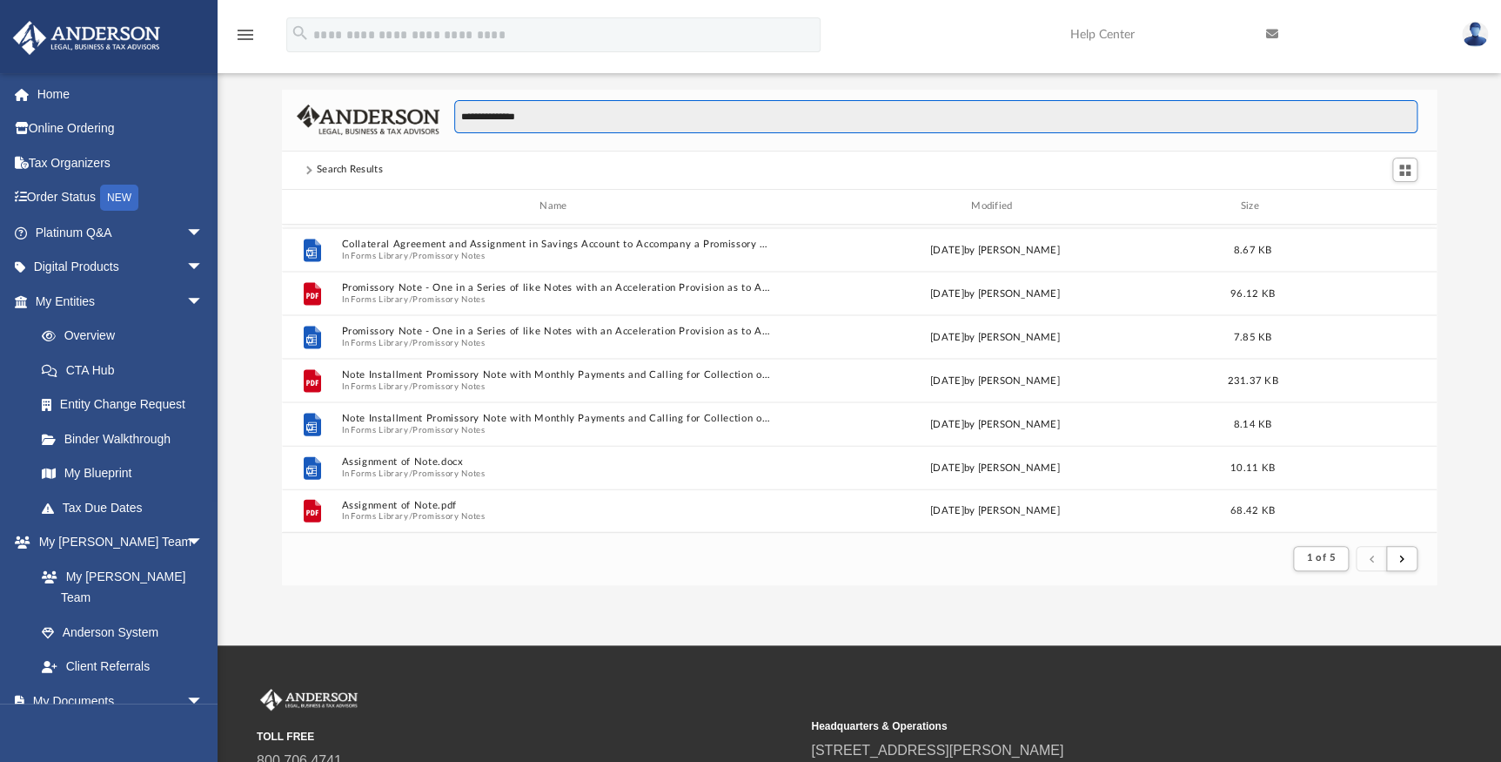
scroll to position [78, 0]
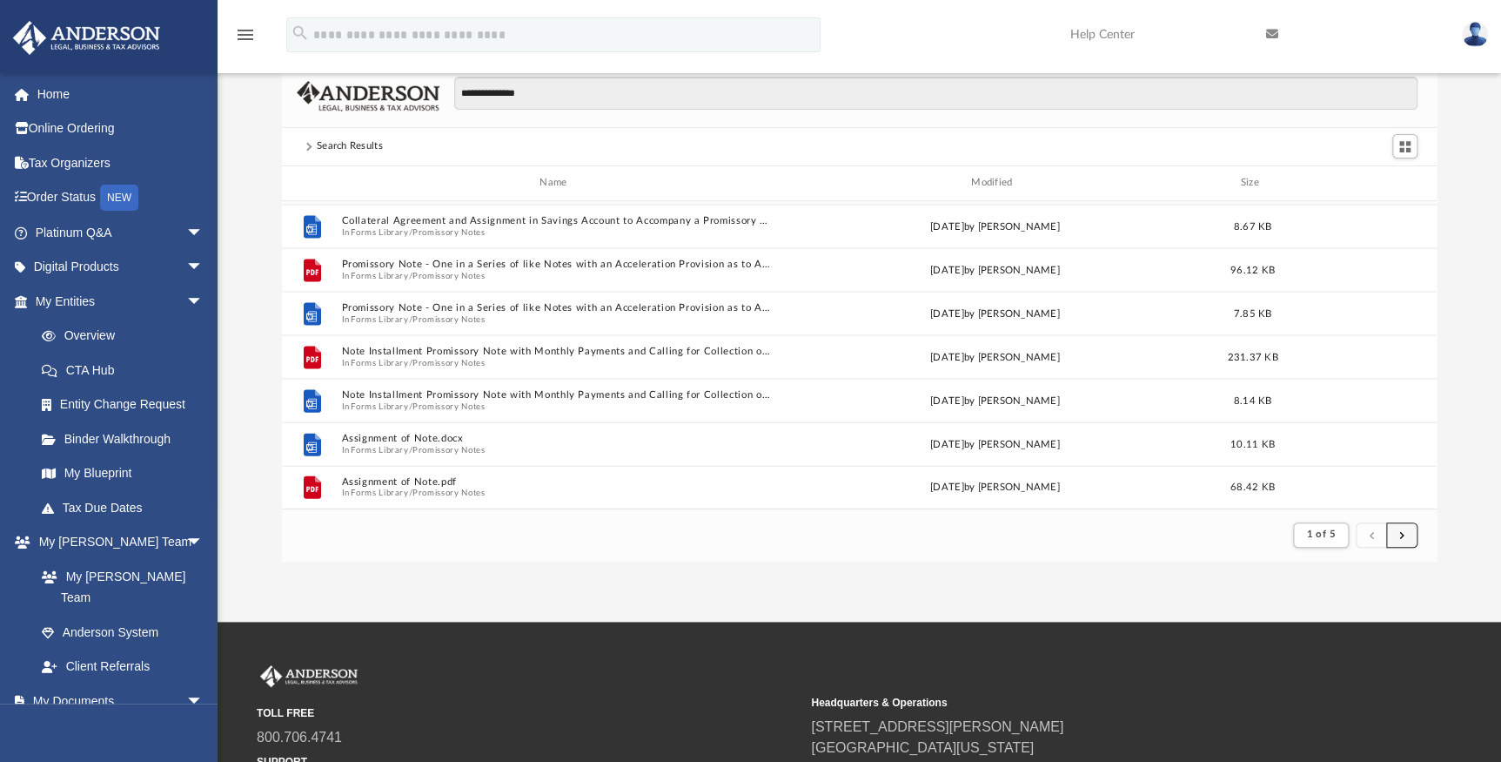
click at [1408, 533] on button "submit" at bounding box center [1401, 534] width 31 height 25
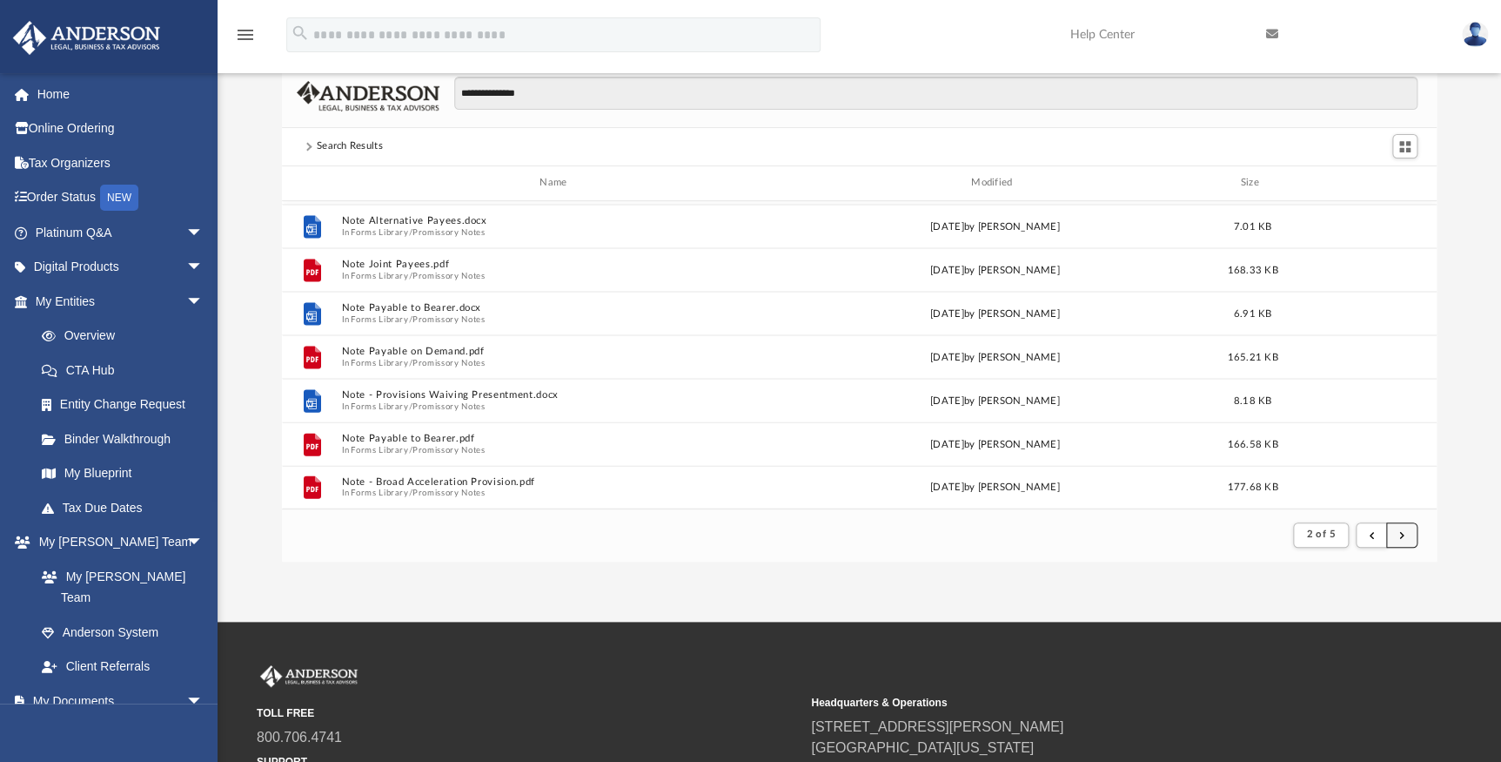
click at [1406, 536] on button "submit" at bounding box center [1401, 534] width 31 height 25
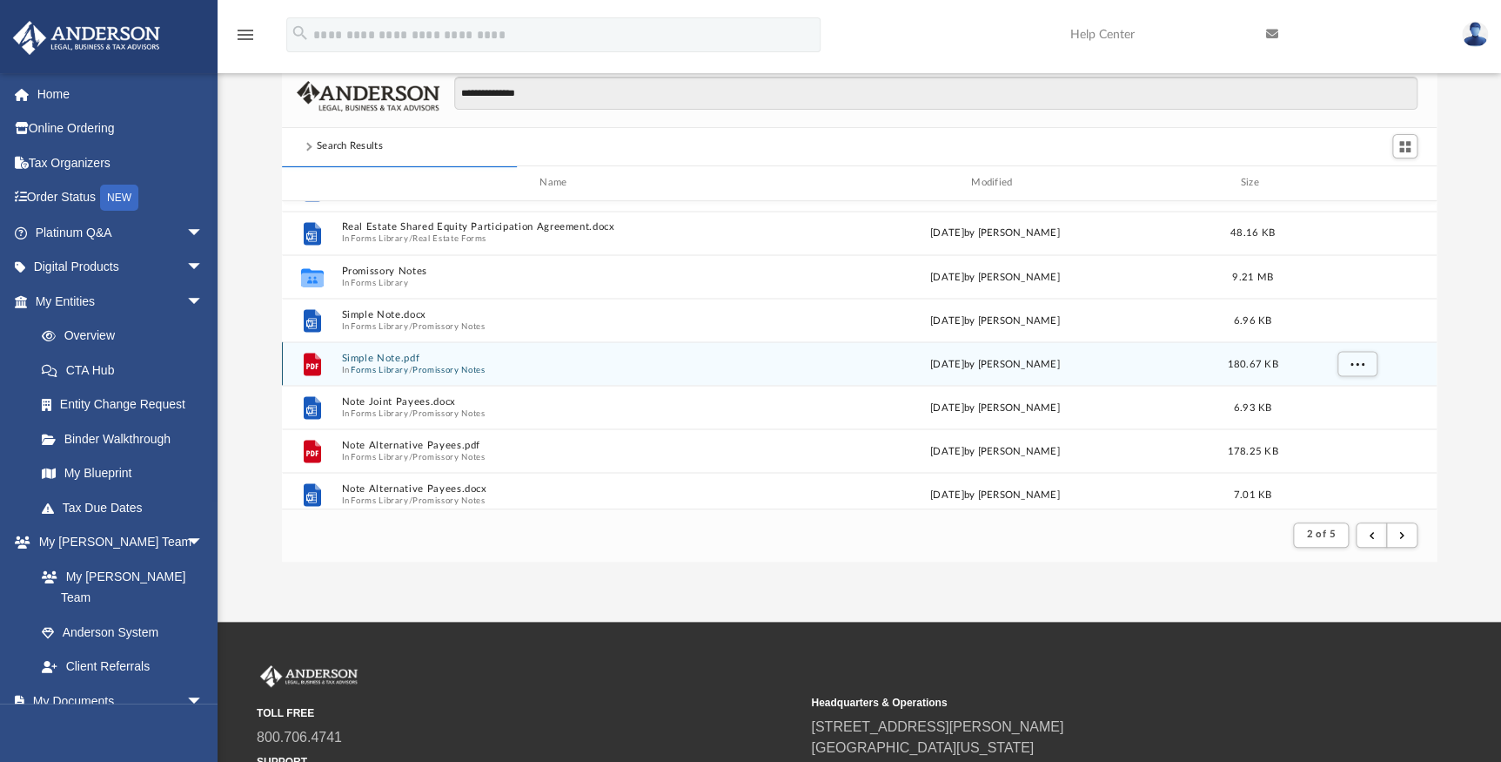
click at [440, 363] on button "Promissory Notes" at bounding box center [449, 368] width 72 height 11
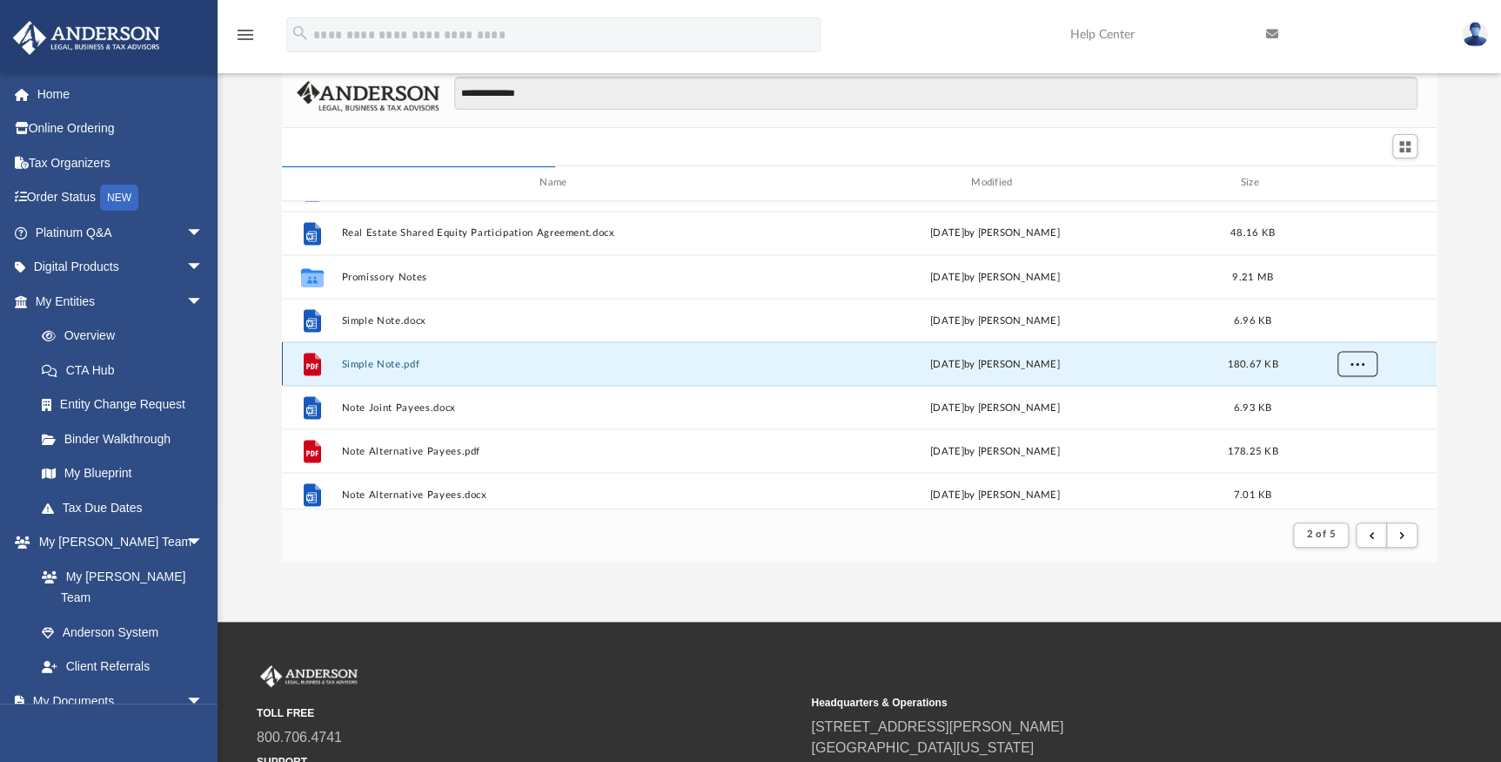
click at [1358, 365] on span "More options" at bounding box center [1357, 363] width 14 height 10
click at [1339, 428] on li "Download" at bounding box center [1343, 425] width 50 height 18
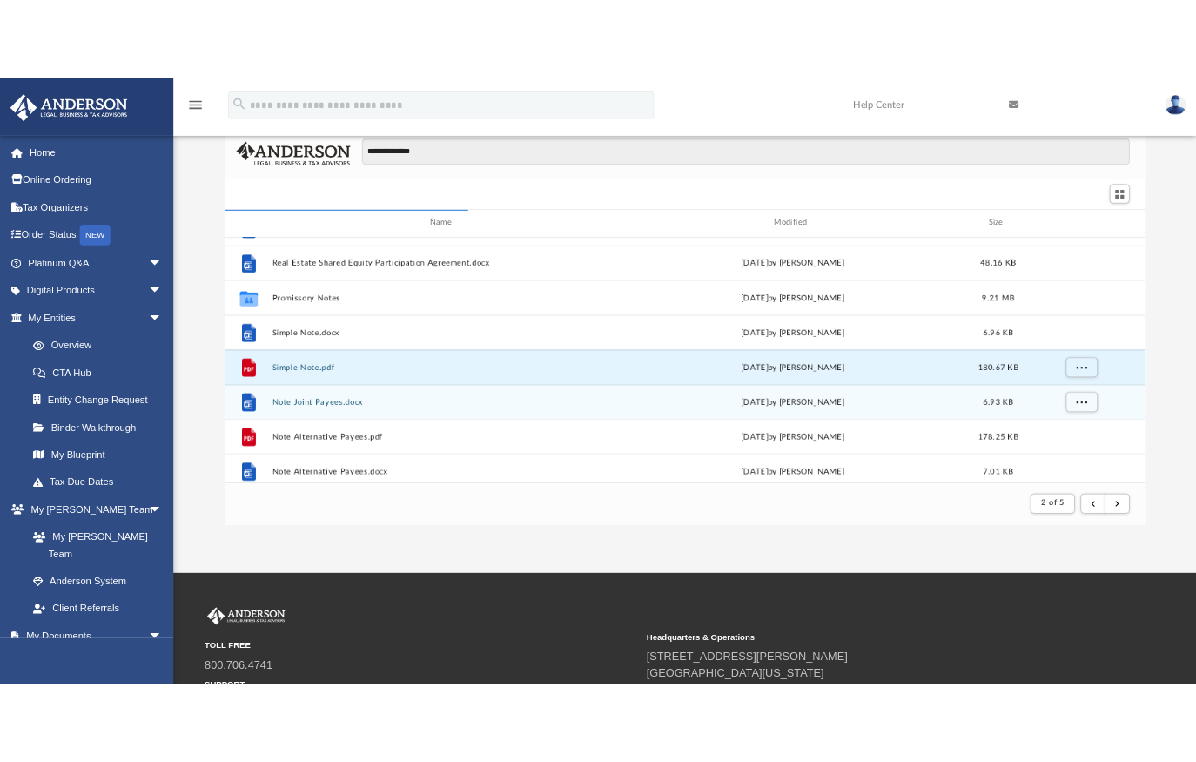
scroll to position [331, 869]
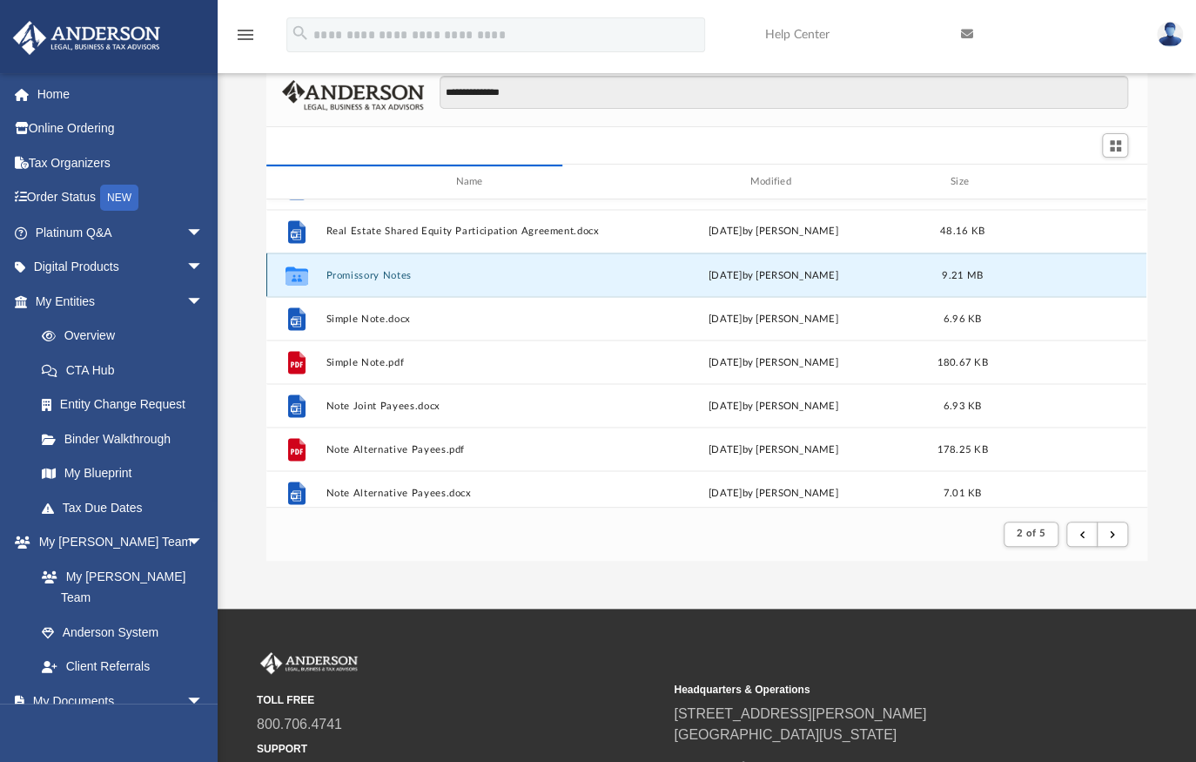
click at [373, 272] on button "Promissory Notes" at bounding box center [472, 274] width 293 height 11
click at [351, 278] on button "Promissory Notes" at bounding box center [472, 274] width 293 height 11
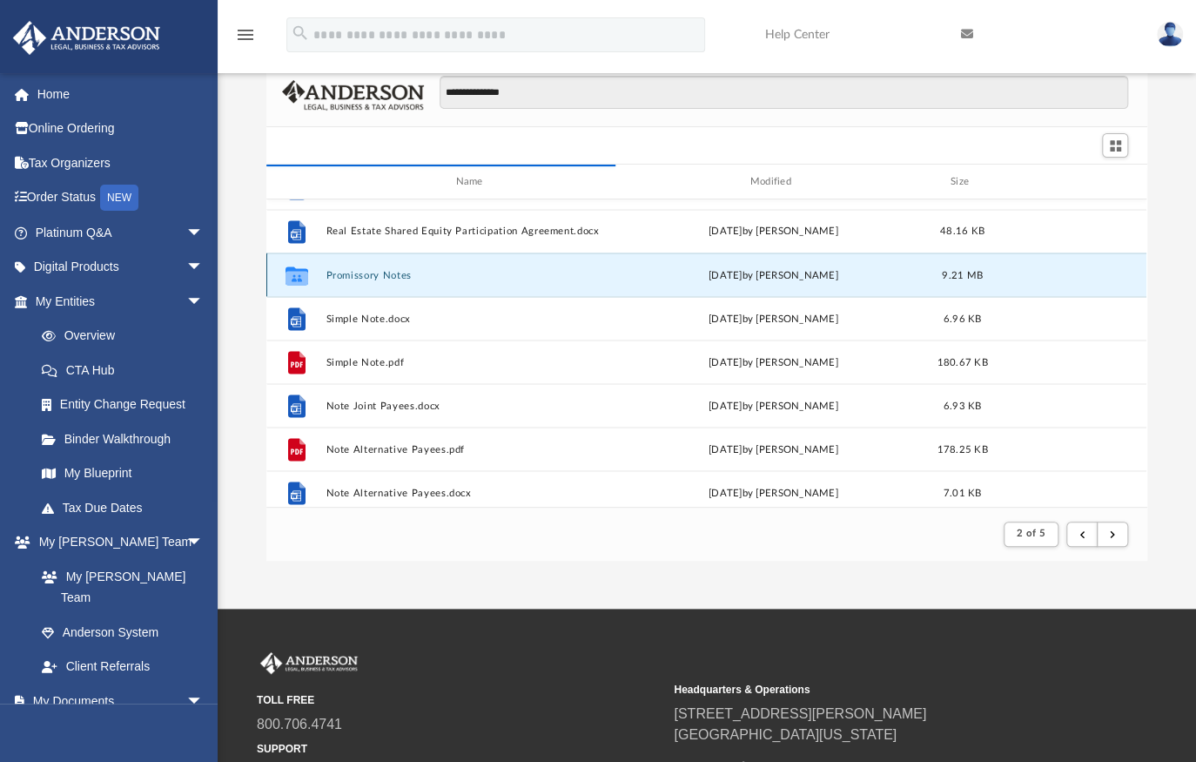
click at [363, 279] on button "Promissory Notes" at bounding box center [472, 274] width 293 height 11
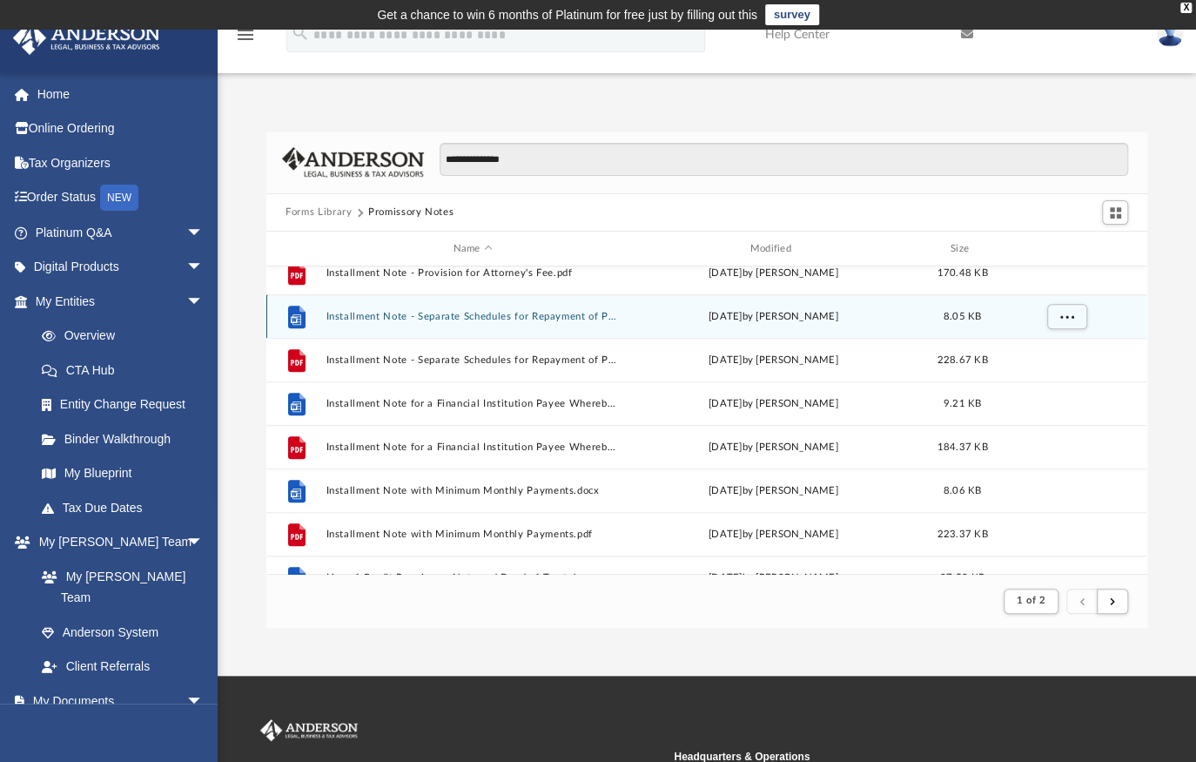
scroll to position [870, 0]
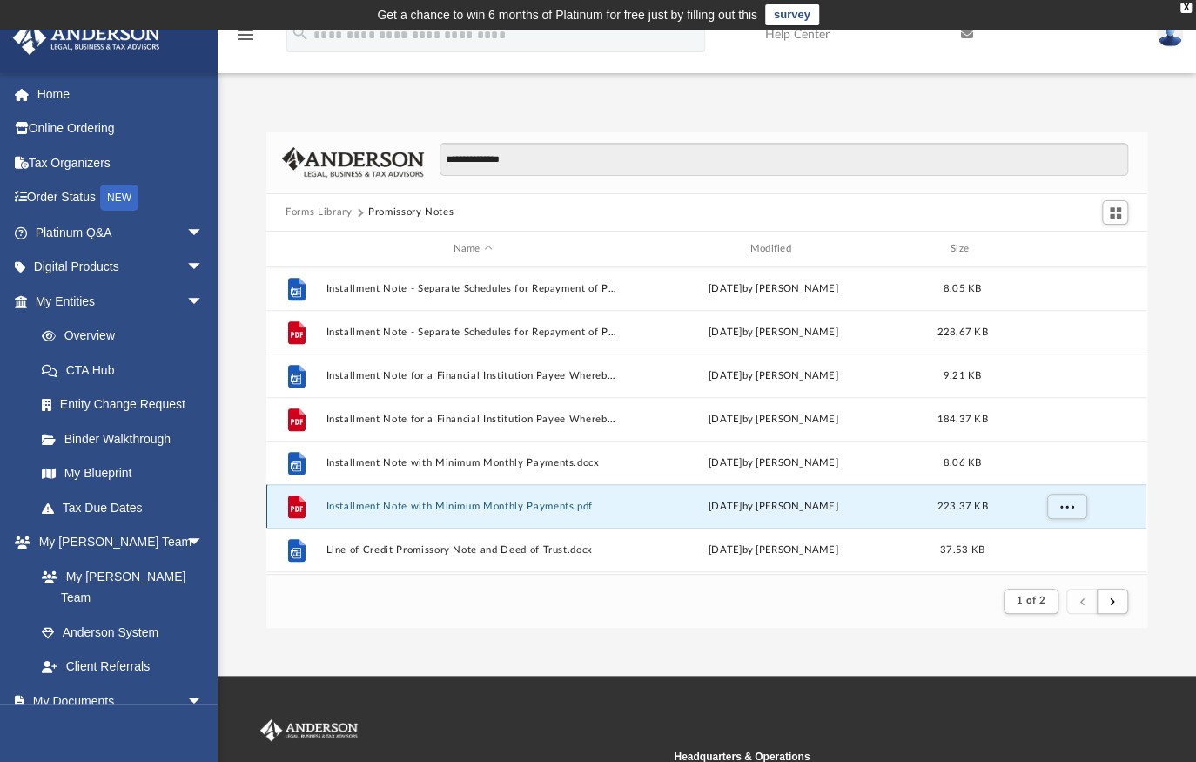
click at [516, 506] on button "Installment Note with Minimum Monthly Payments.pdf" at bounding box center [472, 505] width 293 height 11
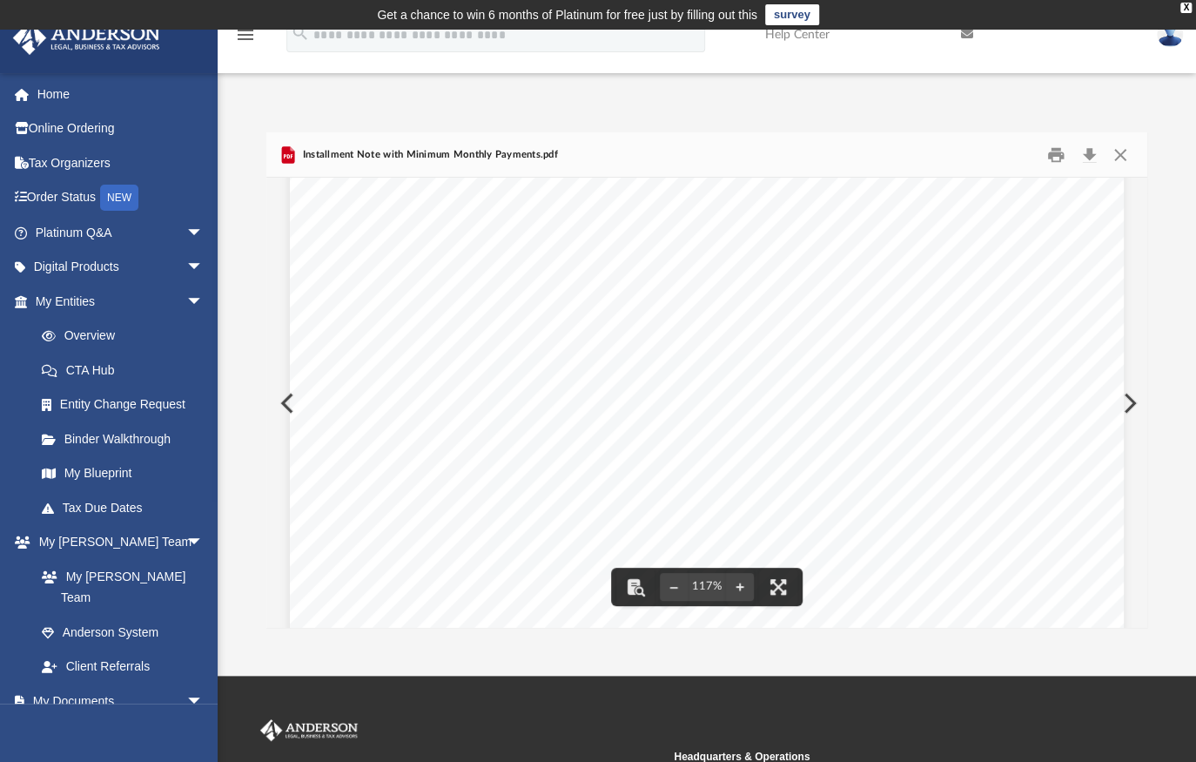
scroll to position [474, 0]
click at [1123, 151] on button "Close" at bounding box center [1119, 154] width 31 height 27
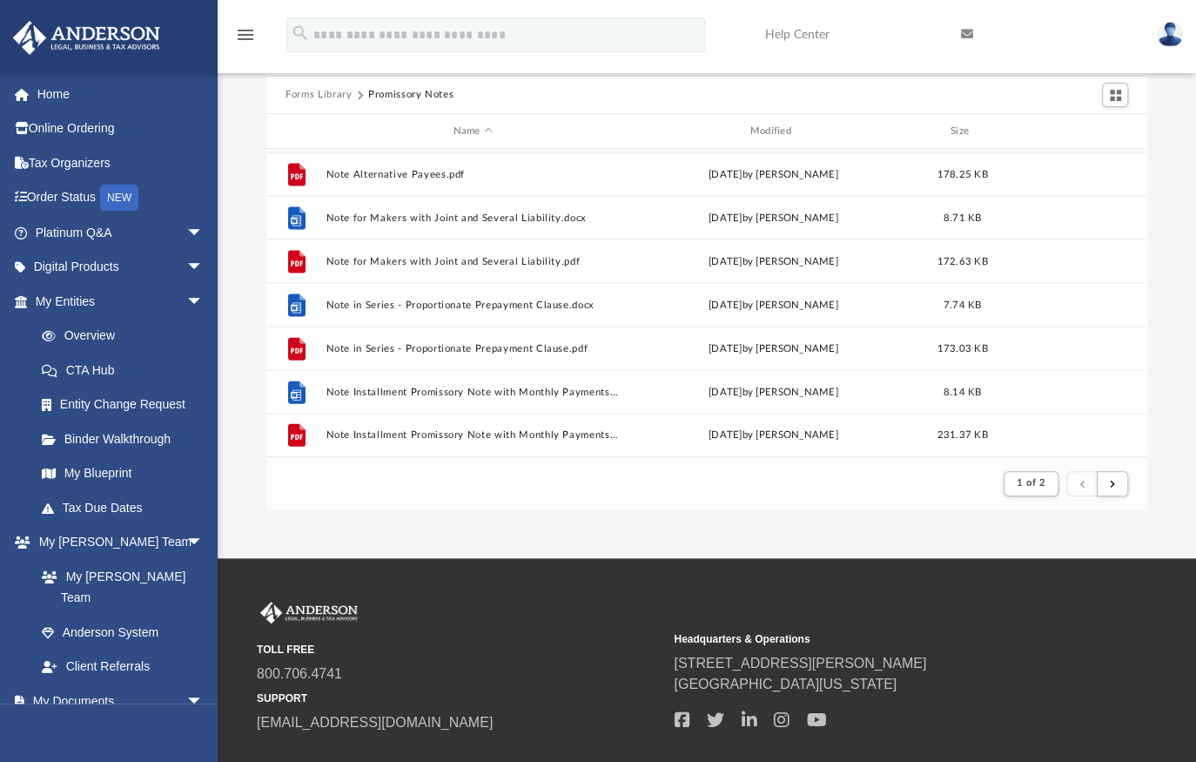
scroll to position [158, 0]
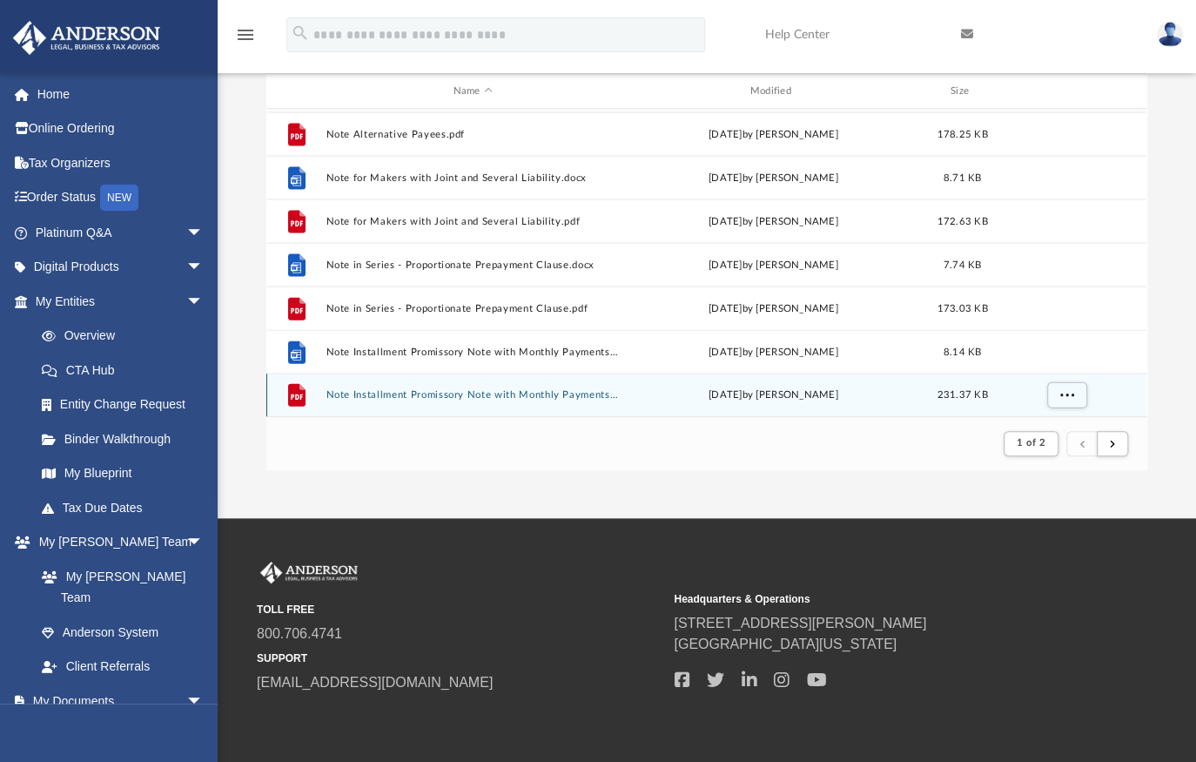
click at [493, 389] on button "Note Installment Promissory Note with Monthly Payments and Calling for Collecti…" at bounding box center [472, 394] width 293 height 11
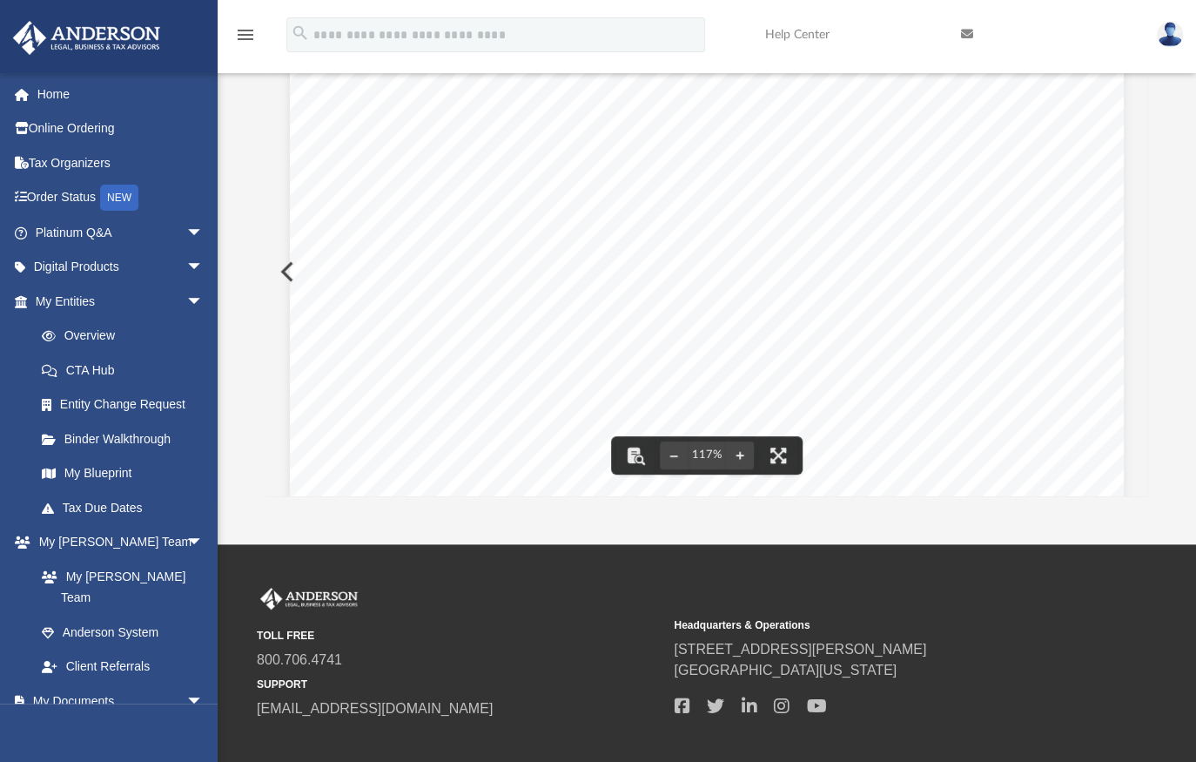
scroll to position [0, 0]
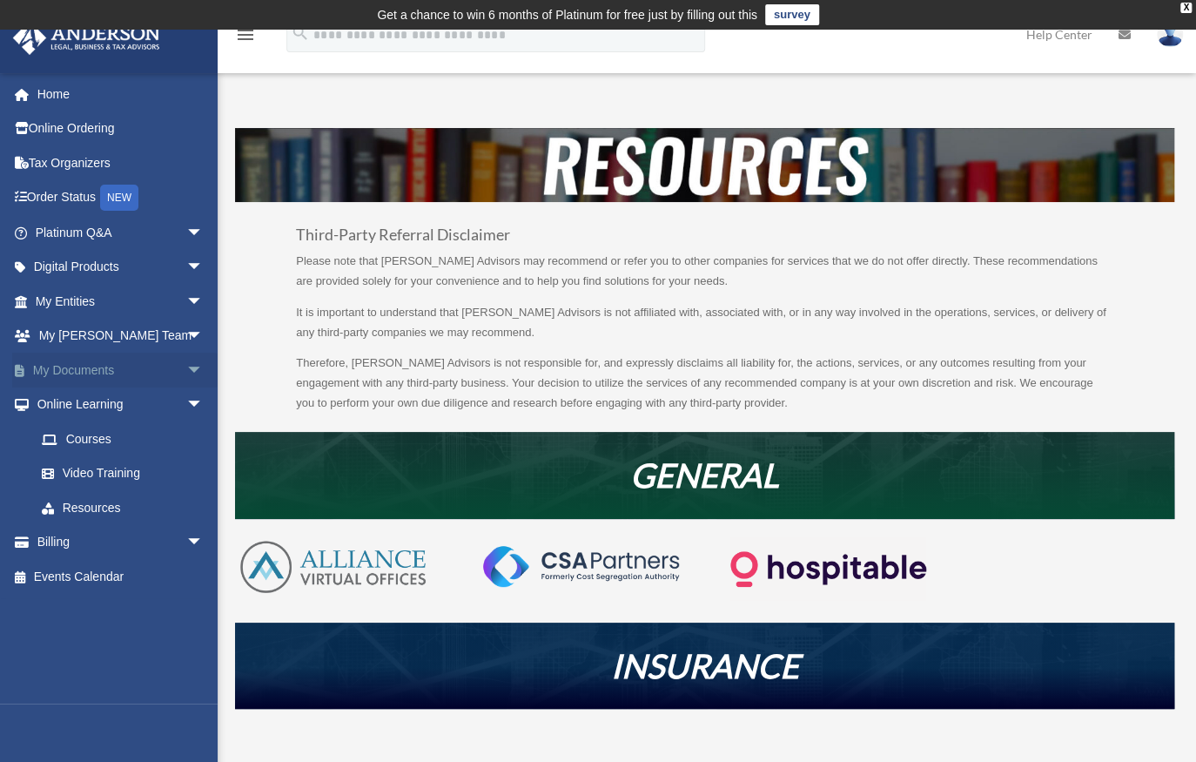
click at [186, 368] on span "arrow_drop_down" at bounding box center [203, 370] width 35 height 36
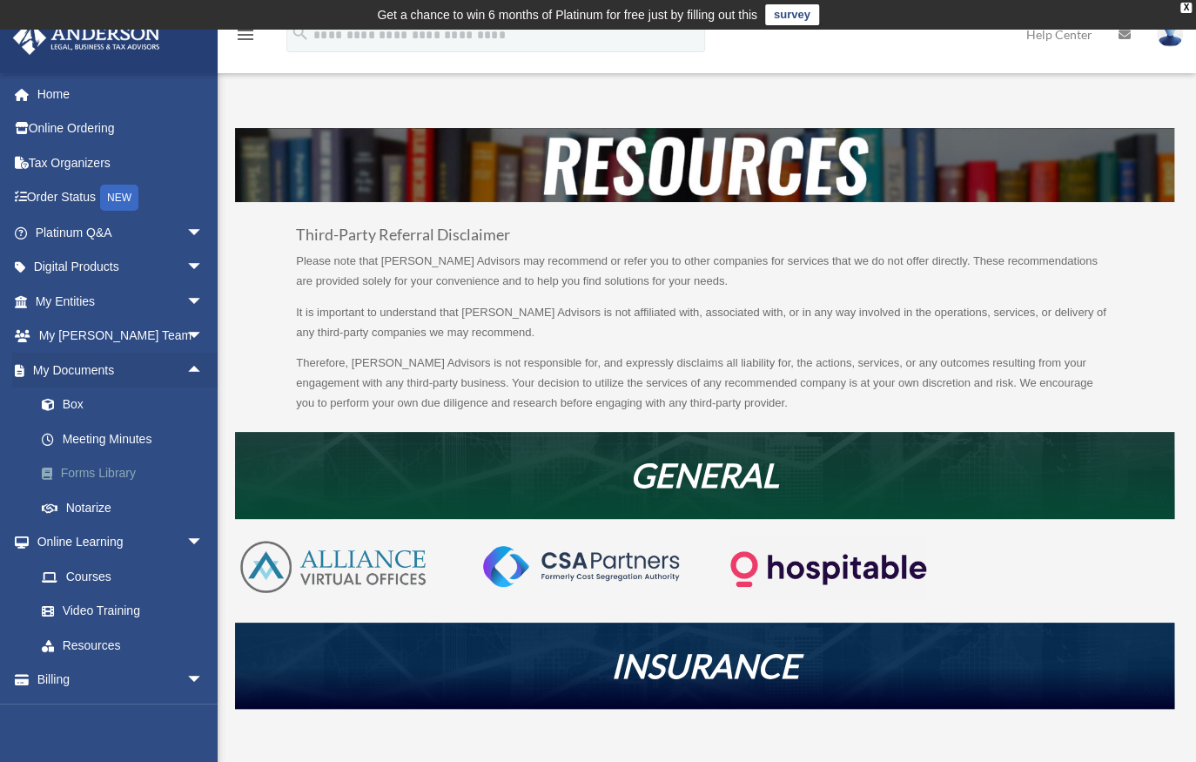
click at [84, 471] on link "Forms Library" at bounding box center [126, 473] width 205 height 35
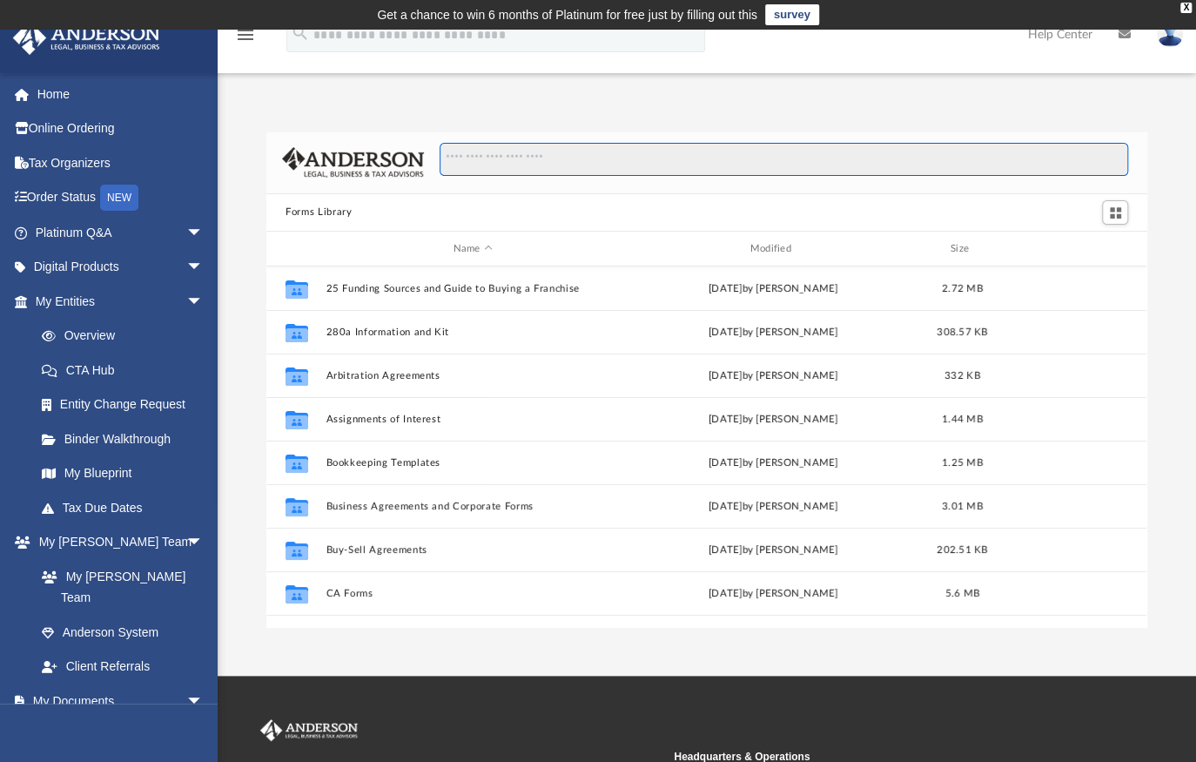
scroll to position [383, 869]
click at [482, 160] on input "Search files and folders" at bounding box center [784, 159] width 688 height 33
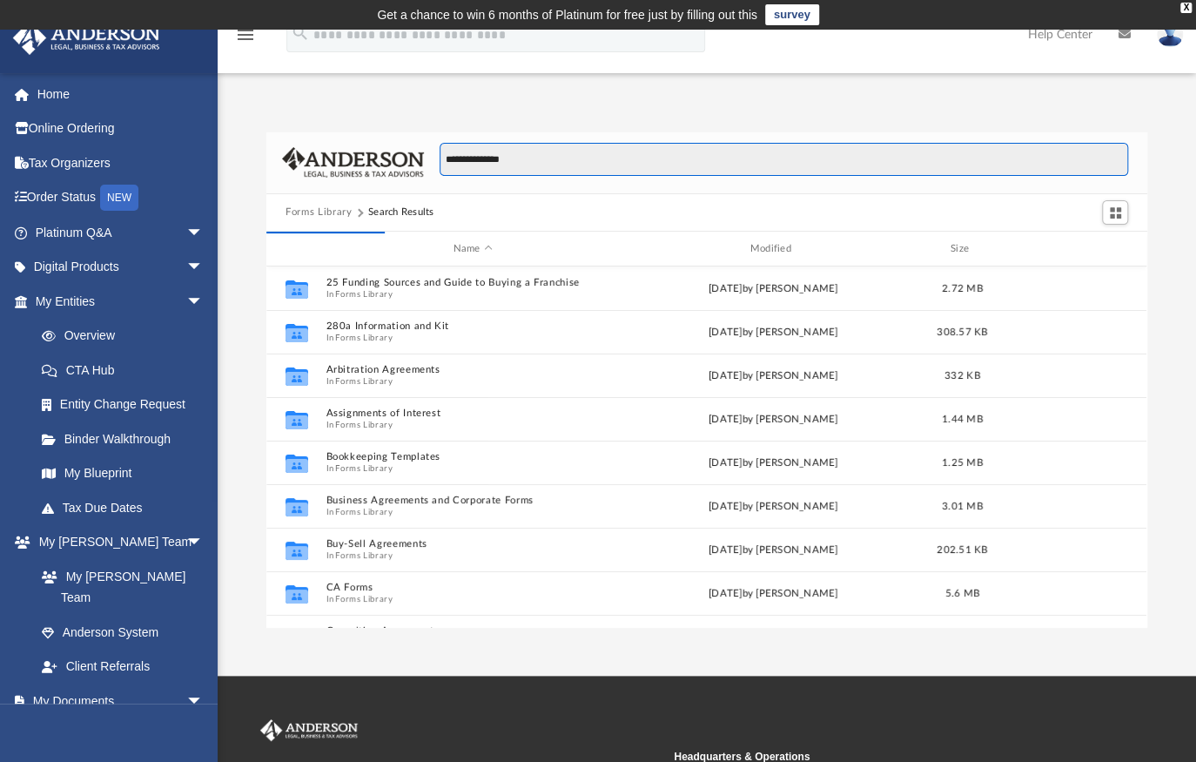
type input "**********"
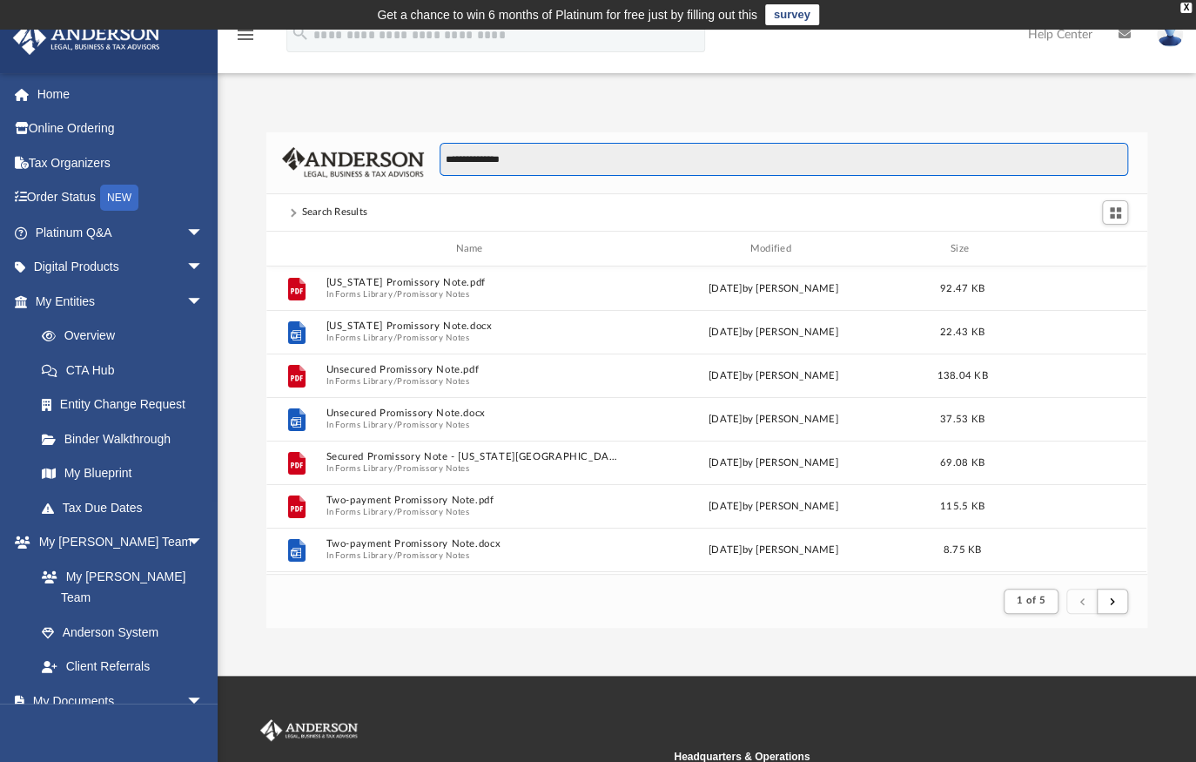
scroll to position [331, 869]
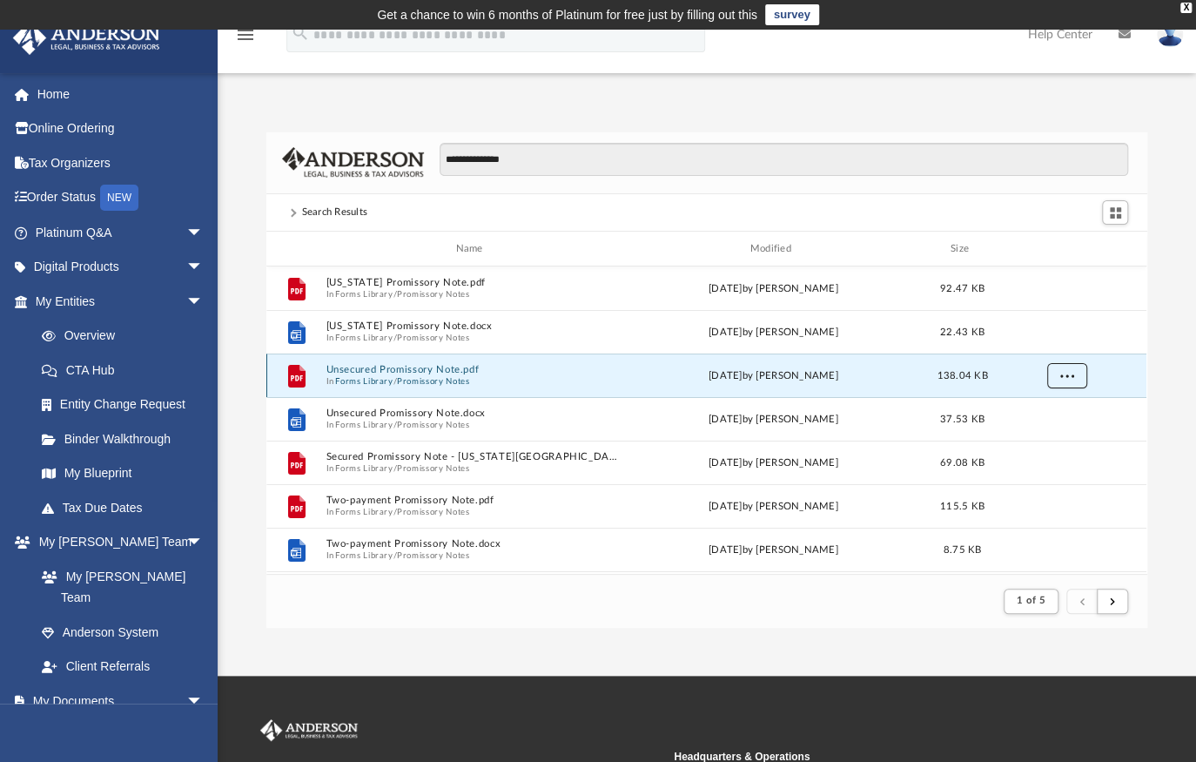
click at [1070, 379] on span "More options" at bounding box center [1067, 376] width 14 height 10
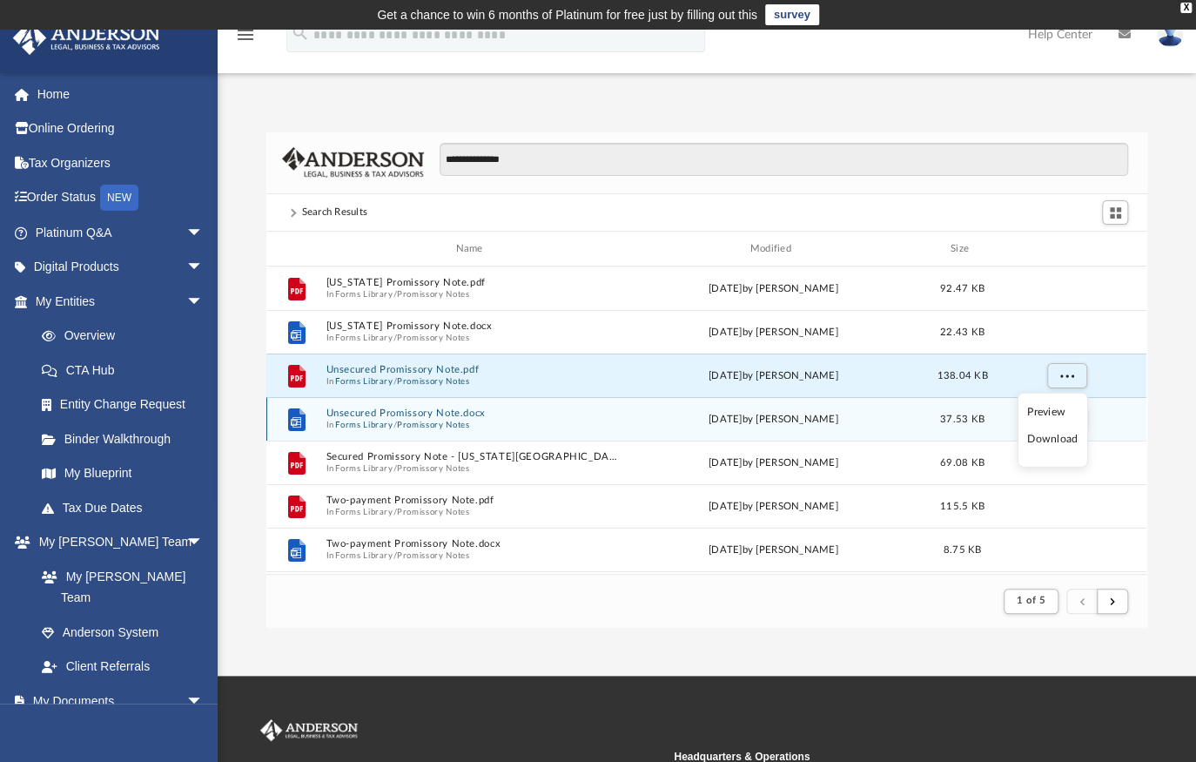
click at [1058, 440] on li "Download" at bounding box center [1052, 439] width 50 height 18
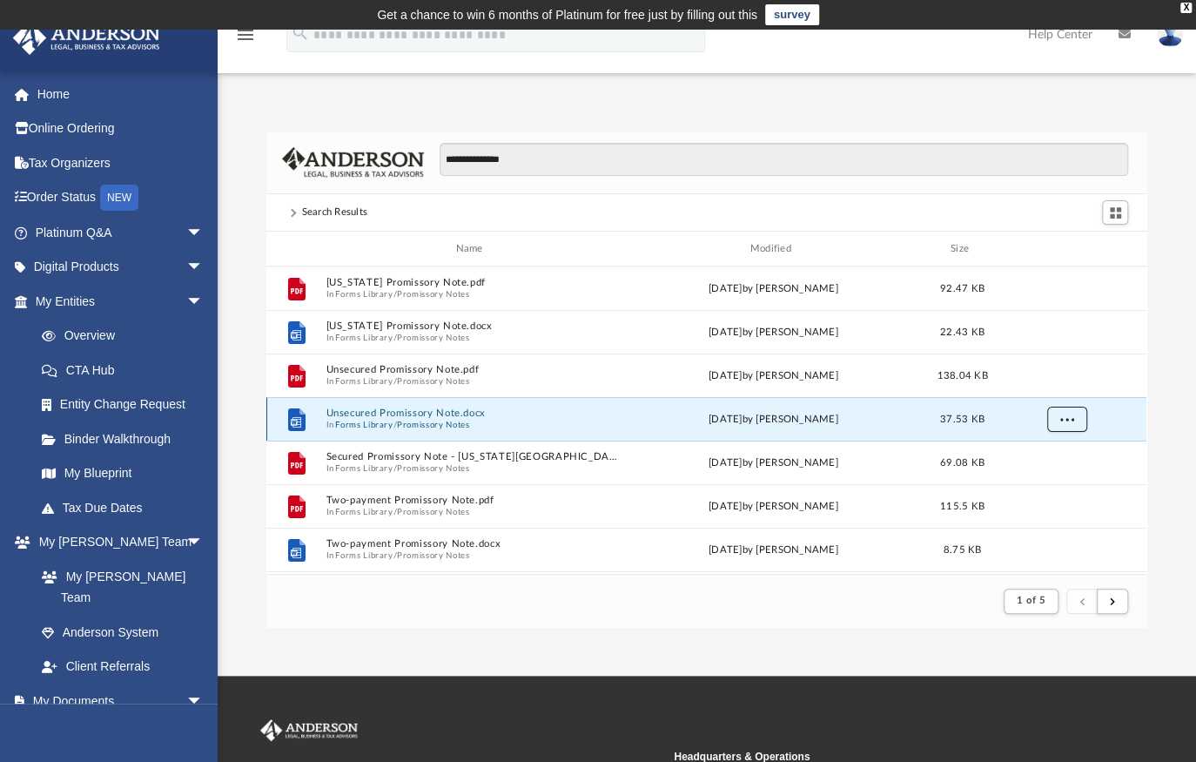
click at [1072, 415] on span "More options" at bounding box center [1067, 419] width 14 height 10
click at [1057, 483] on li "Download" at bounding box center [1052, 482] width 50 height 18
